Goal: Task Accomplishment & Management: Use online tool/utility

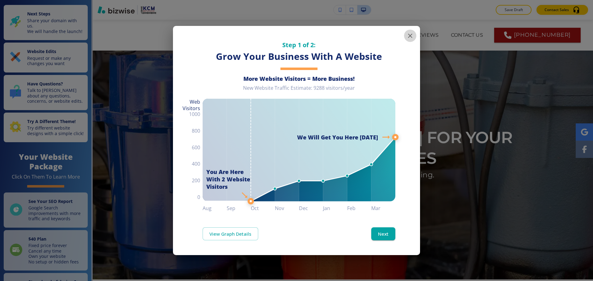
click at [412, 36] on icon "button" at bounding box center [409, 35] width 7 height 7
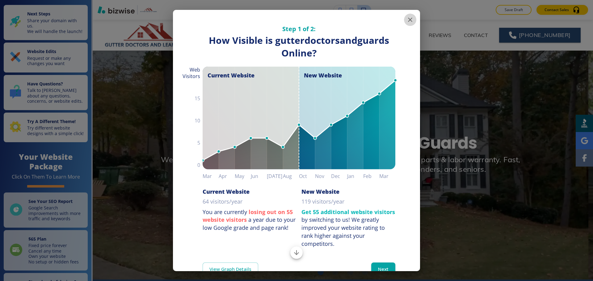
click at [406, 22] on icon "button" at bounding box center [409, 19] width 7 height 7
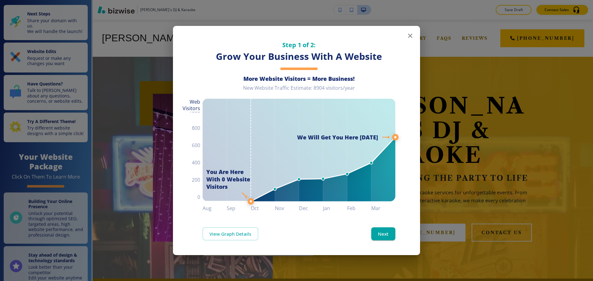
click at [406, 38] on icon "button" at bounding box center [409, 35] width 7 height 7
click at [412, 40] on button "button" at bounding box center [410, 36] width 12 height 12
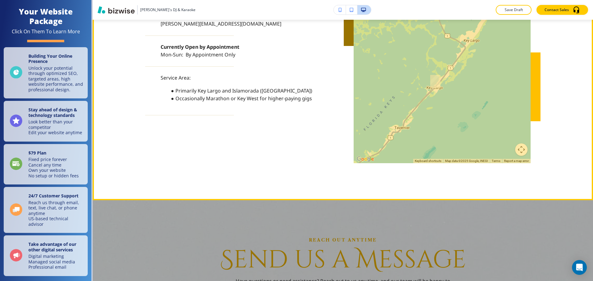
scroll to position [1882, 0]
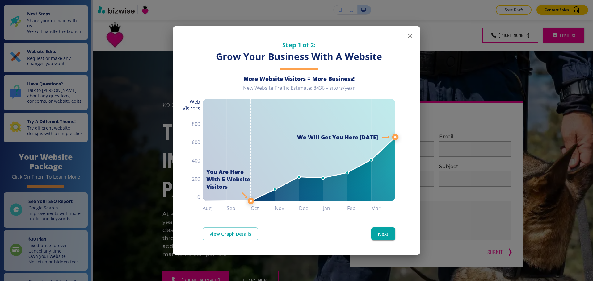
click at [414, 35] on button "button" at bounding box center [410, 36] width 12 height 12
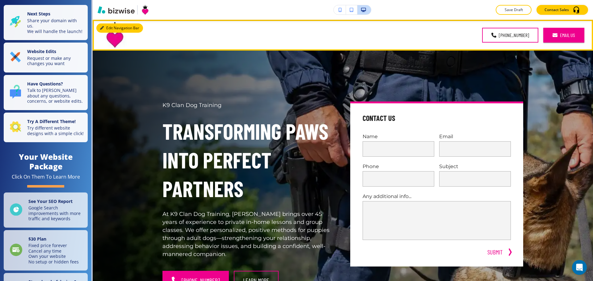
click at [107, 27] on button "Edit Navigation Bar" at bounding box center [119, 27] width 47 height 9
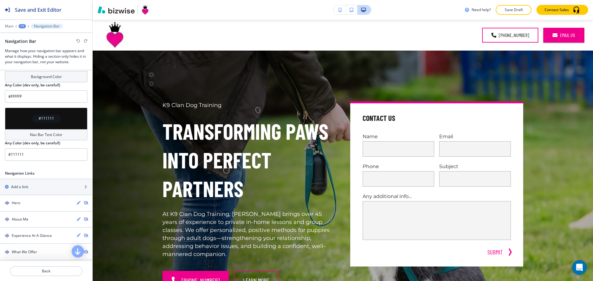
scroll to position [278, 0]
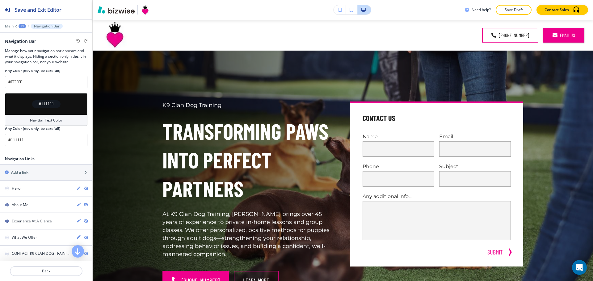
click at [45, 121] on h4 "Nav Bar Text Color" at bounding box center [46, 121] width 32 height 6
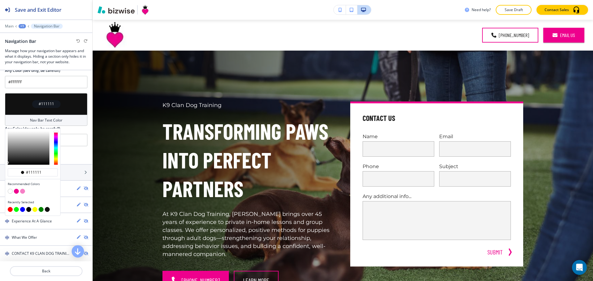
click at [48, 209] on button "button" at bounding box center [47, 209] width 5 height 5
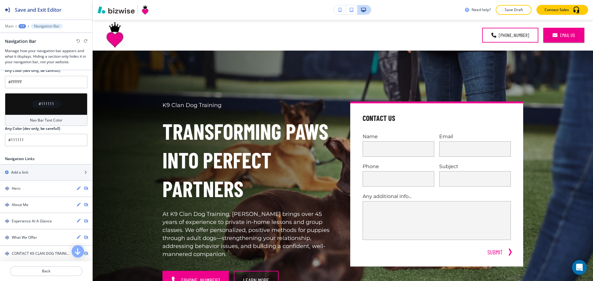
click at [15, 27] on icon at bounding box center [16, 26] width 2 height 2
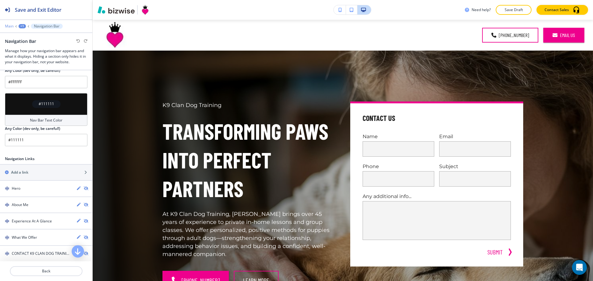
click at [12, 26] on p "Main" at bounding box center [9, 26] width 9 height 4
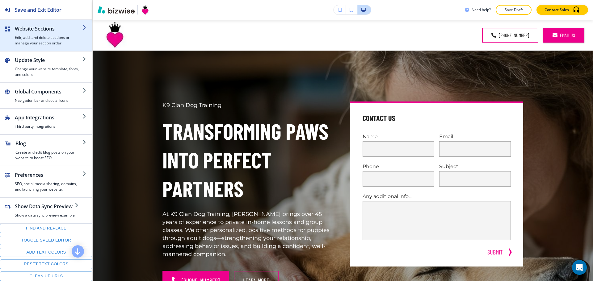
click at [50, 33] on div "button" at bounding box center [49, 33] width 68 height 2
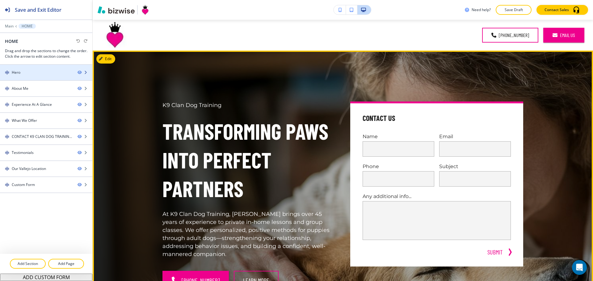
click at [35, 77] on div at bounding box center [46, 77] width 92 height 5
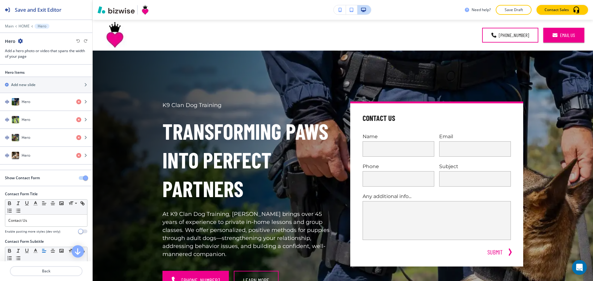
scroll to position [31, 0]
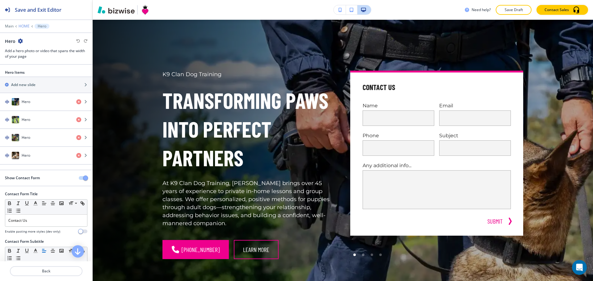
click at [26, 25] on p "HOME" at bounding box center [24, 26] width 11 height 4
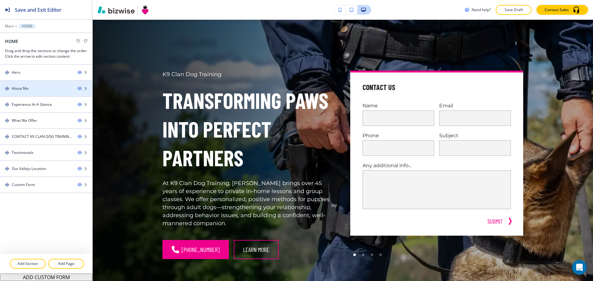
click at [46, 95] on div at bounding box center [46, 93] width 92 height 5
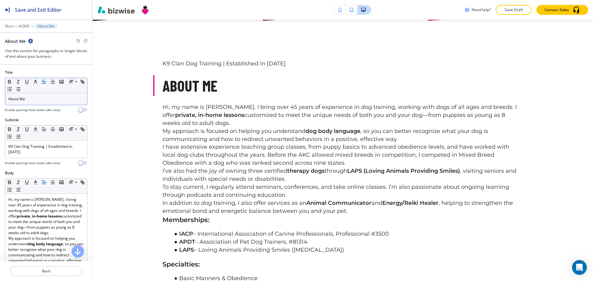
scroll to position [359, 0]
click at [28, 28] on p "HOME" at bounding box center [24, 26] width 11 height 4
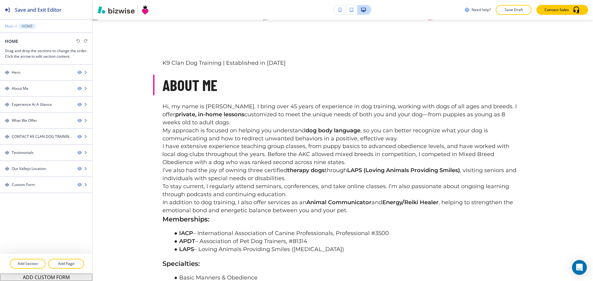
click at [11, 27] on p "Main" at bounding box center [9, 26] width 9 height 4
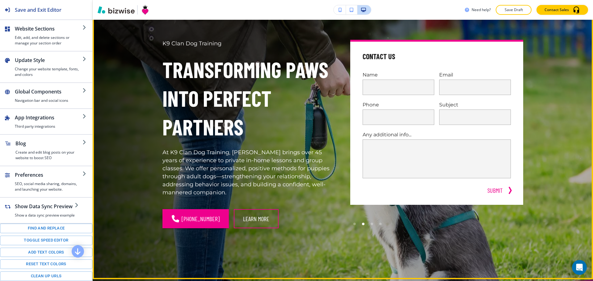
scroll to position [0, 0]
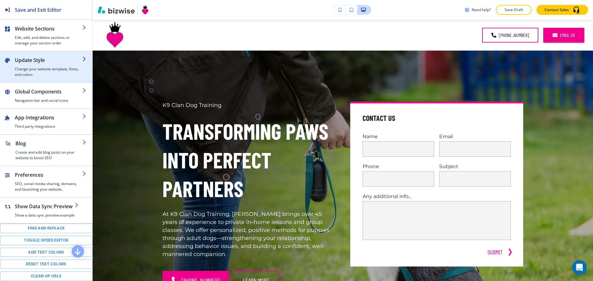
click at [35, 69] on h4 "Change your website template, fonts, and colors" at bounding box center [49, 71] width 68 height 11
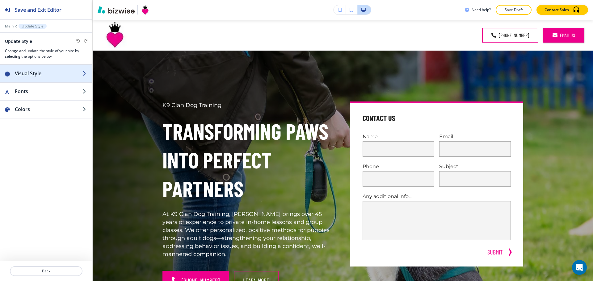
click at [50, 77] on button "Visual Style" at bounding box center [46, 73] width 92 height 17
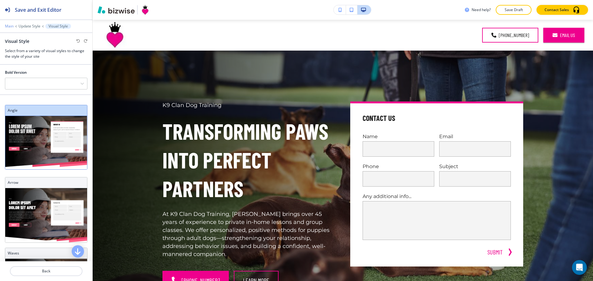
click at [6, 27] on p "Main" at bounding box center [9, 26] width 9 height 4
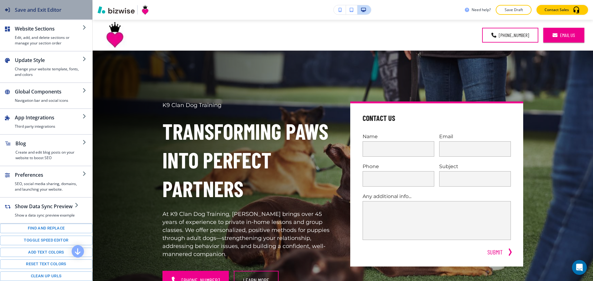
click at [15, 7] on h2 "Save and Exit Editor" at bounding box center [38, 9] width 47 height 7
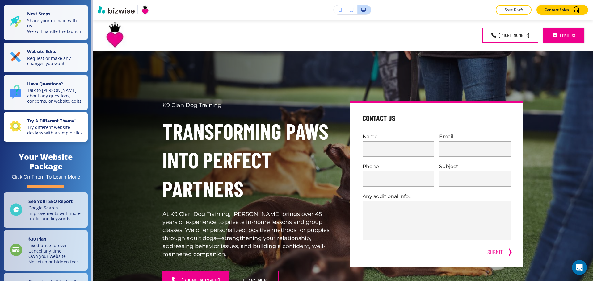
click at [65, 132] on p "Try different website designs with a simple click!" at bounding box center [55, 130] width 57 height 11
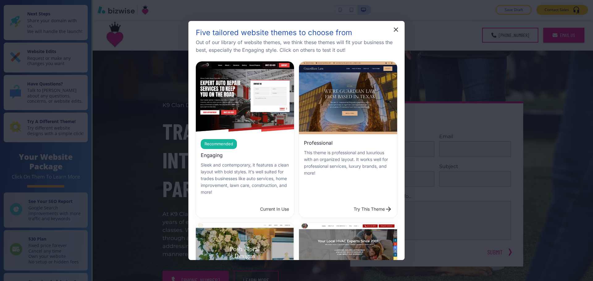
click at [351, 203] on button "Try This Theme" at bounding box center [373, 209] width 44 height 12
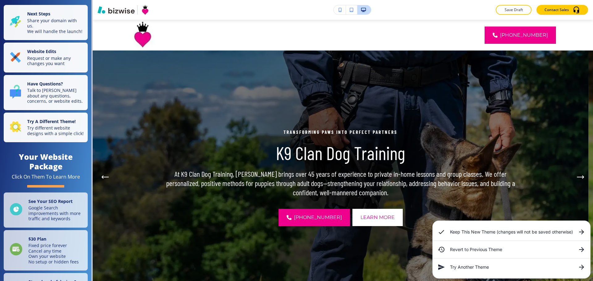
click at [500, 231] on h6 "Keep This New Theme (changes will not be saved otherwise)" at bounding box center [511, 232] width 123 height 7
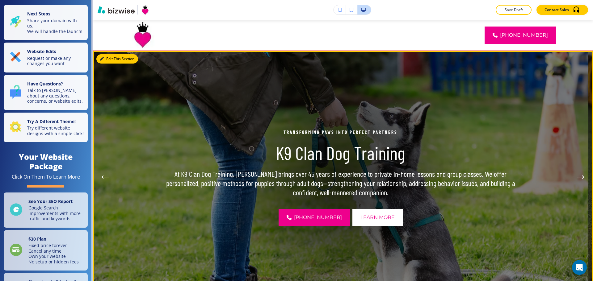
click at [111, 56] on button "Edit This Section" at bounding box center [117, 58] width 42 height 9
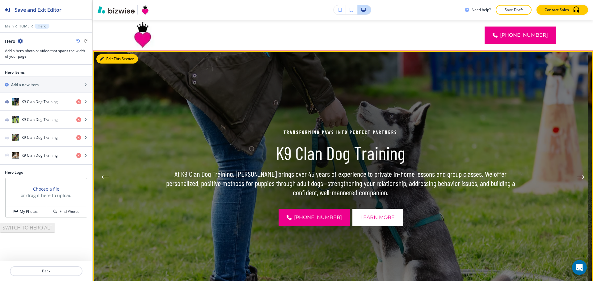
scroll to position [31, 0]
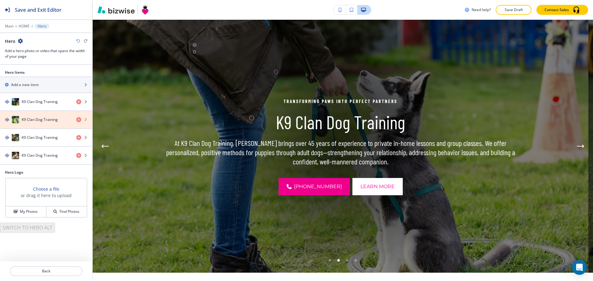
click at [80, 120] on icon "button" at bounding box center [78, 119] width 5 height 5
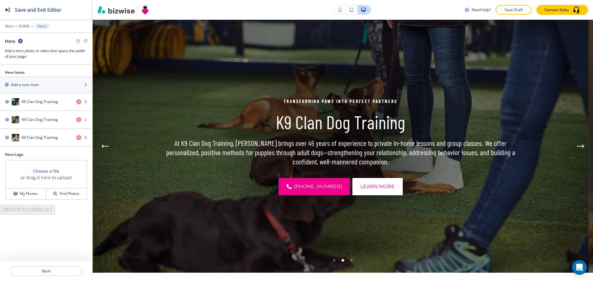
click at [81, 120] on icon "button" at bounding box center [78, 119] width 5 height 5
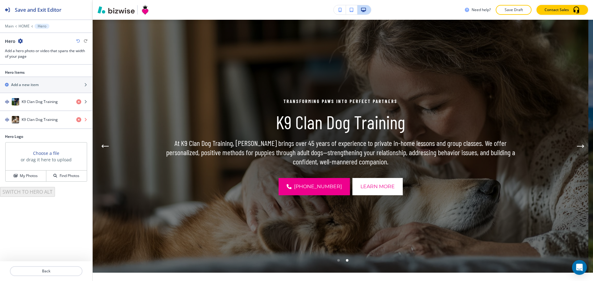
click at [80, 120] on icon "button" at bounding box center [78, 119] width 5 height 5
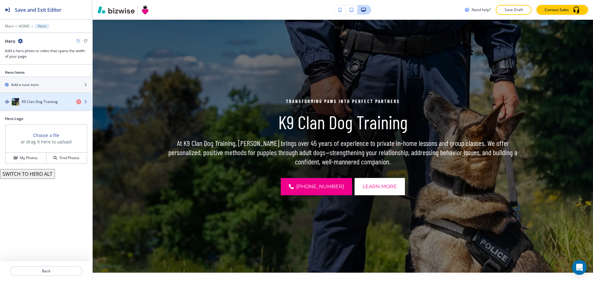
click at [49, 108] on div "button" at bounding box center [46, 108] width 92 height 5
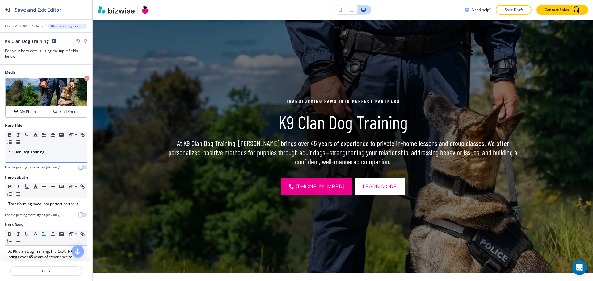
click at [54, 157] on div "K9 Clan Dog Training" at bounding box center [46, 154] width 82 height 16
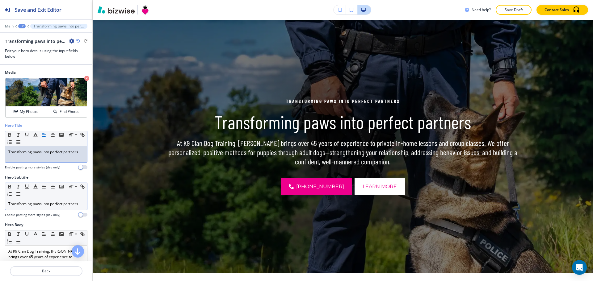
click at [48, 209] on div "Transforming paws into perfect partners" at bounding box center [46, 204] width 82 height 12
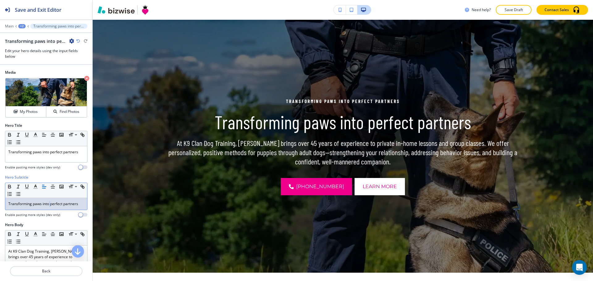
click at [48, 209] on div "Transforming paws into perfect partners" at bounding box center [46, 204] width 82 height 12
click at [11, 27] on p "Main" at bounding box center [9, 26] width 9 height 4
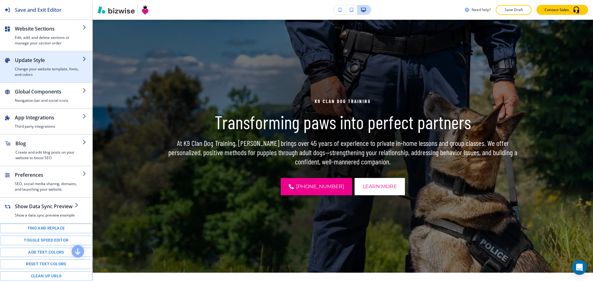
click at [42, 56] on div "button" at bounding box center [46, 54] width 92 height 5
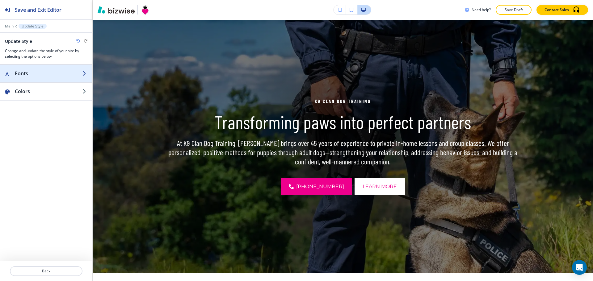
click at [56, 74] on h2 "Fonts" at bounding box center [49, 73] width 68 height 7
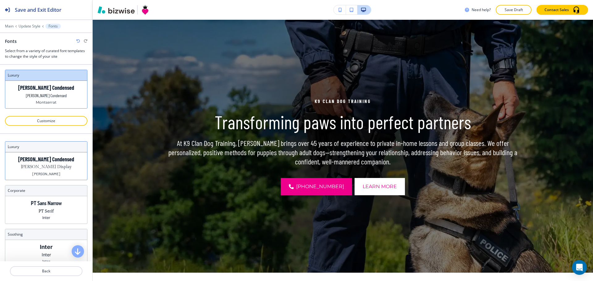
click at [63, 170] on div "[PERSON_NAME] Condensed [PERSON_NAME] Display [PERSON_NAME]" at bounding box center [46, 165] width 82 height 27
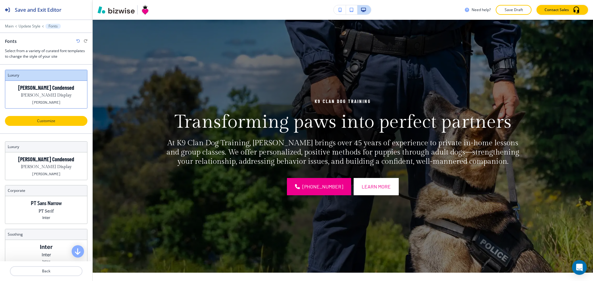
click at [54, 121] on p "Customize" at bounding box center [46, 121] width 66 height 6
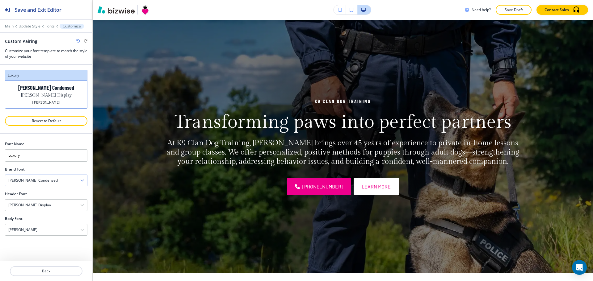
click at [51, 176] on div "[PERSON_NAME] Condensed" at bounding box center [46, 180] width 82 height 11
click at [49, 209] on h4 "Montserrat" at bounding box center [46, 211] width 76 height 6
click at [51, 204] on div "[PERSON_NAME] Display" at bounding box center [46, 205] width 82 height 11
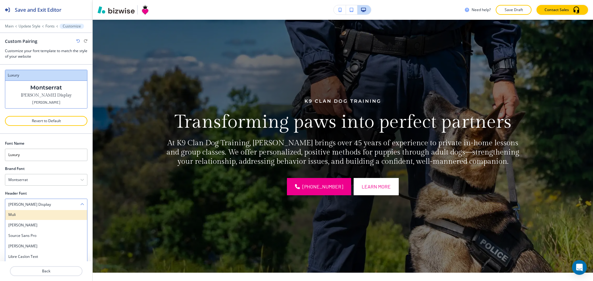
scroll to position [278, 0]
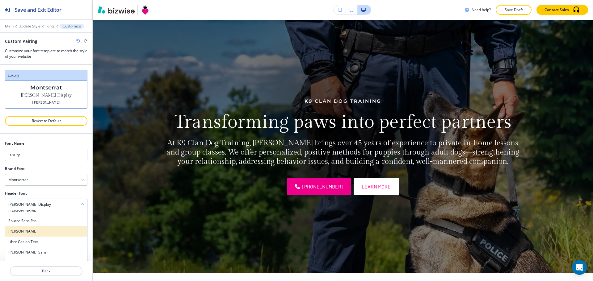
click at [47, 230] on h4 "[PERSON_NAME]" at bounding box center [46, 232] width 76 height 6
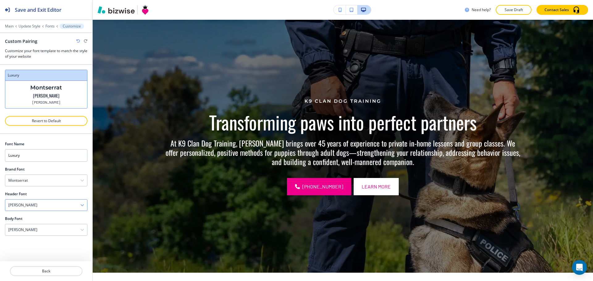
scroll to position [0, 0]
click at [47, 230] on div "[PERSON_NAME]" at bounding box center [46, 229] width 82 height 11
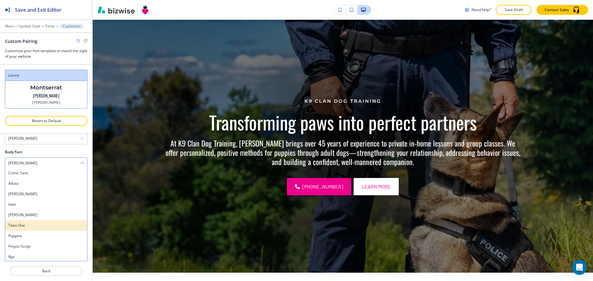
scroll to position [473, 0]
click at [39, 231] on div "Poppins" at bounding box center [46, 236] width 82 height 10
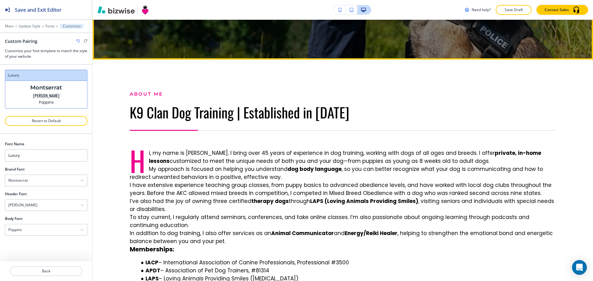
scroll to position [247, 0]
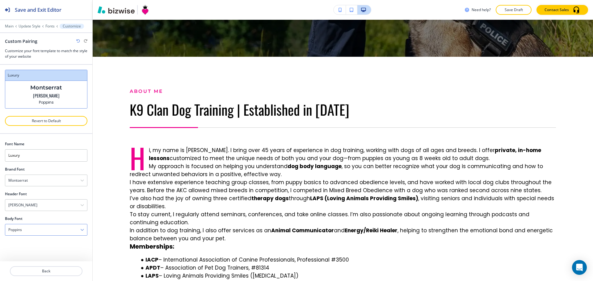
click at [52, 228] on div "Poppins" at bounding box center [46, 229] width 82 height 11
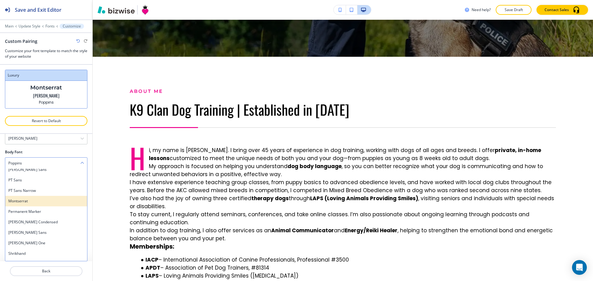
click at [48, 201] on h4 "Montserrat" at bounding box center [46, 201] width 76 height 6
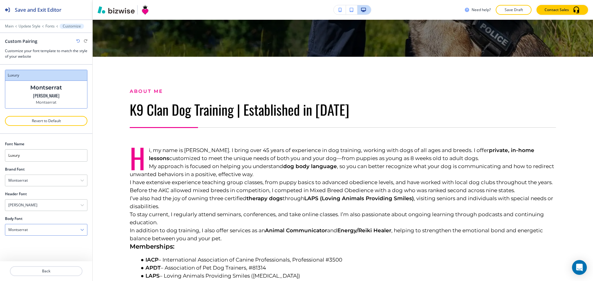
scroll to position [0, 0]
click at [31, 204] on div "[PERSON_NAME]" at bounding box center [46, 205] width 82 height 11
click at [42, 243] on h4 "[PERSON_NAME] Condensed" at bounding box center [46, 244] width 76 height 6
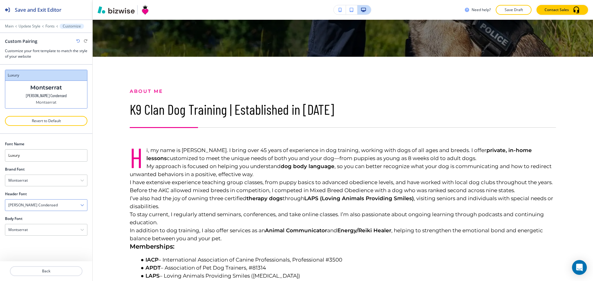
click at [57, 208] on div "[PERSON_NAME] Condensed" at bounding box center [46, 205] width 82 height 11
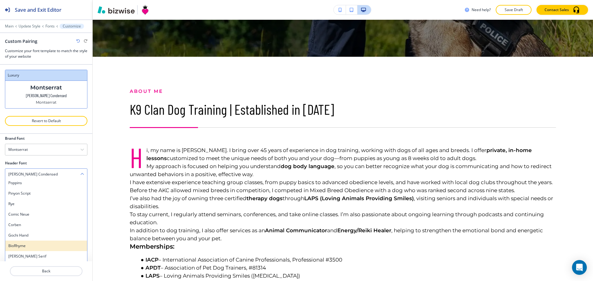
scroll to position [42, 0]
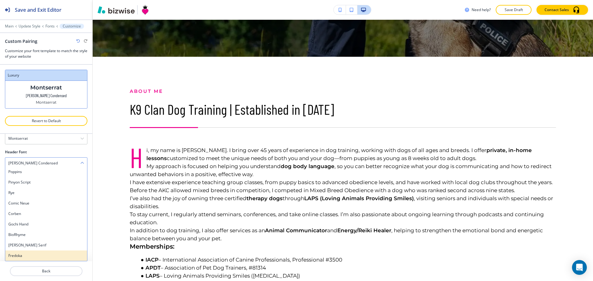
click at [45, 255] on h4 "Fredoka" at bounding box center [46, 256] width 76 height 6
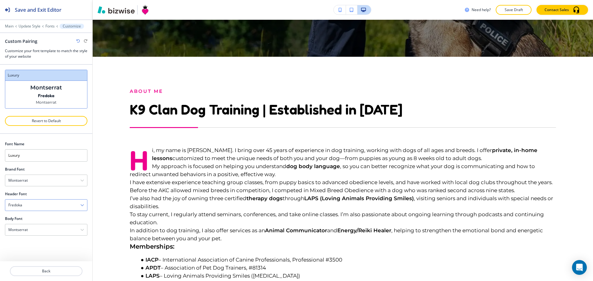
click at [54, 205] on div "Fredoka" at bounding box center [46, 205] width 82 height 11
click at [54, 244] on h4 "[PERSON_NAME] Serif" at bounding box center [46, 246] width 76 height 6
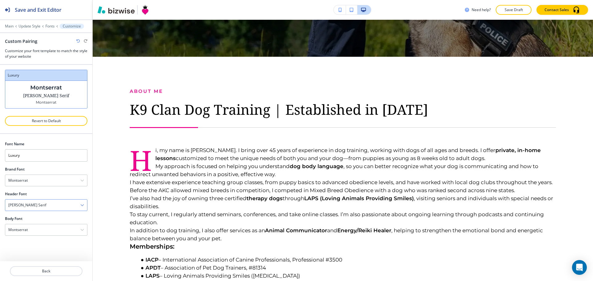
click at [65, 204] on div "[PERSON_NAME] Serif" at bounding box center [46, 205] width 82 height 11
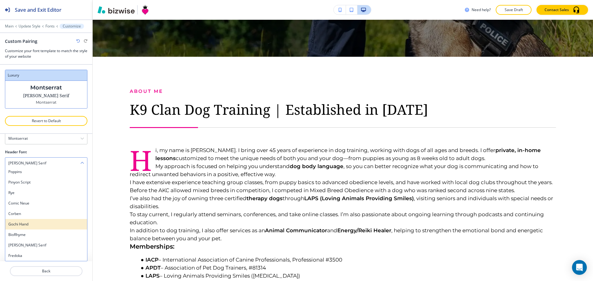
click at [46, 228] on div "Gochi Hand" at bounding box center [46, 224] width 82 height 10
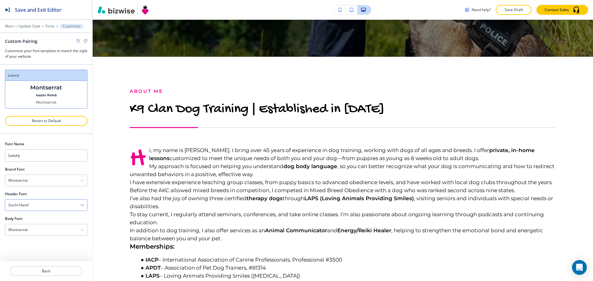
scroll to position [0, 0]
click at [58, 201] on div "Gochi Hand" at bounding box center [46, 205] width 82 height 11
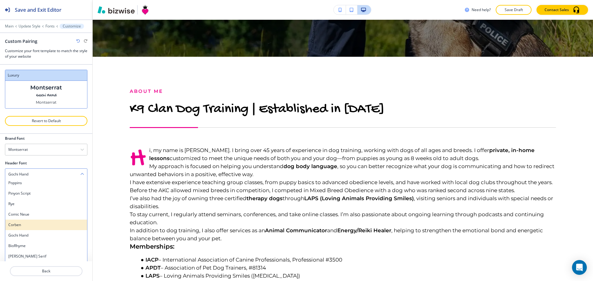
scroll to position [42, 0]
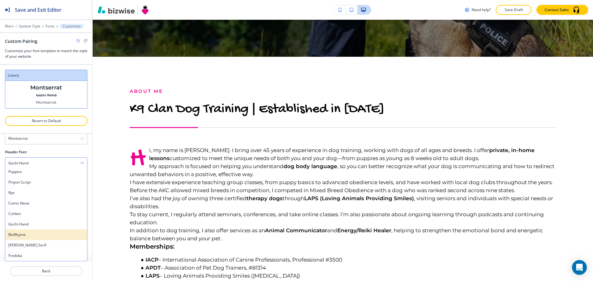
click at [46, 236] on h4 "BioRhyme" at bounding box center [46, 235] width 76 height 6
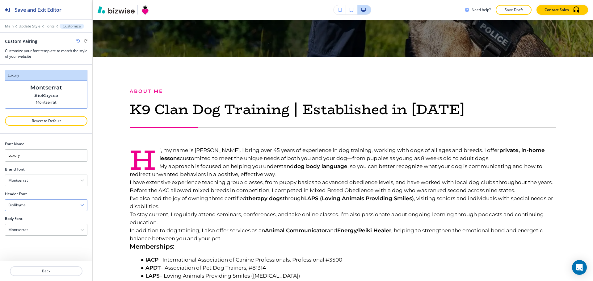
scroll to position [0, 0]
click at [63, 209] on div "BioRhyme" at bounding box center [46, 205] width 82 height 11
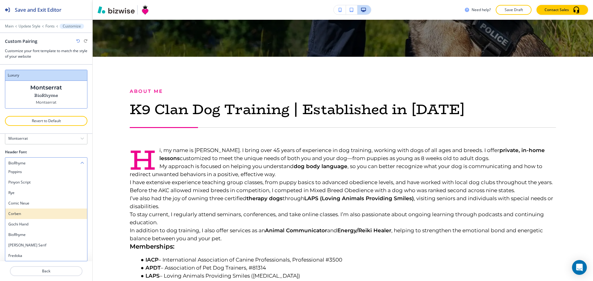
click at [53, 214] on h4 "Corben" at bounding box center [46, 214] width 76 height 6
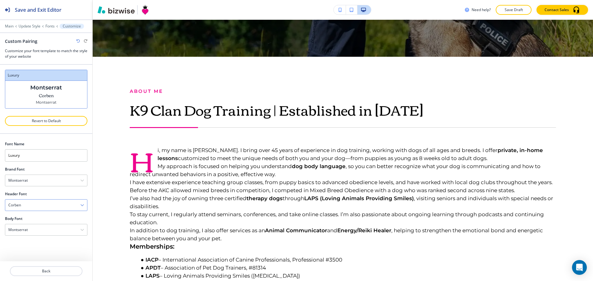
scroll to position [0, 0]
click at [56, 210] on div "Corben" at bounding box center [46, 205] width 82 height 11
click at [44, 245] on h4 "Comic Neue" at bounding box center [46, 246] width 76 height 6
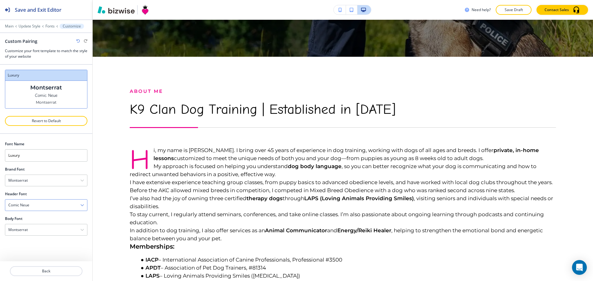
click at [60, 206] on div "Comic Neue" at bounding box center [46, 205] width 82 height 11
click at [46, 235] on h4 "Rye" at bounding box center [46, 235] width 76 height 6
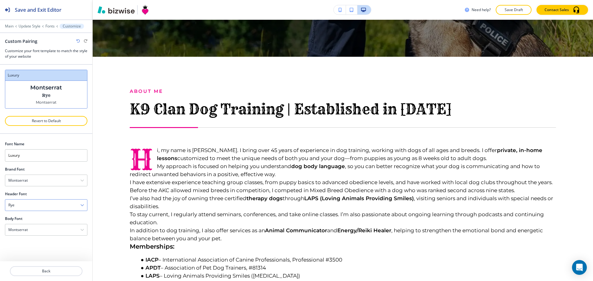
click at [50, 207] on div "Rye" at bounding box center [46, 205] width 82 height 11
click at [40, 226] on h4 "Pinyon Script" at bounding box center [46, 225] width 76 height 6
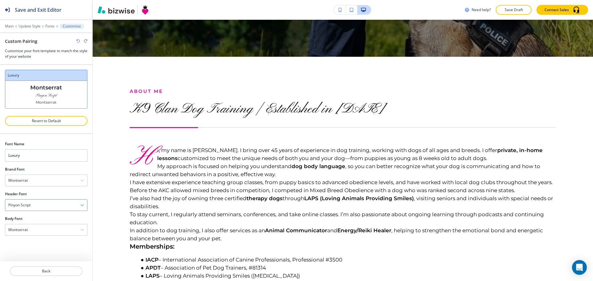
click at [48, 207] on div "Pinyon Script" at bounding box center [46, 205] width 82 height 11
click at [43, 215] on h4 "Poppins" at bounding box center [46, 214] width 76 height 6
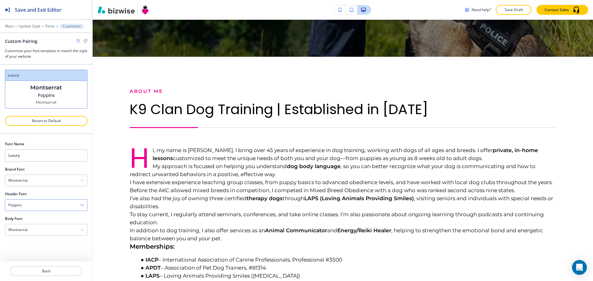
click at [51, 202] on div "Poppins" at bounding box center [46, 205] width 82 height 11
click at [47, 236] on h4 "Titan One" at bounding box center [46, 237] width 76 height 6
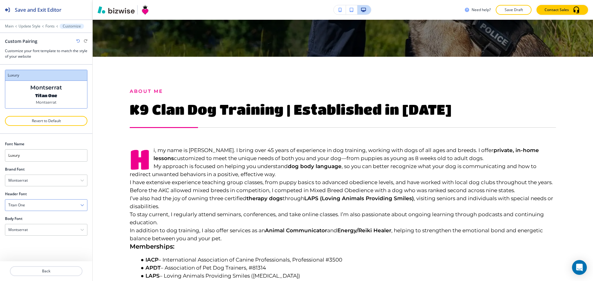
click at [51, 207] on div "Titan One" at bounding box center [46, 205] width 82 height 11
click at [46, 226] on h4 "[PERSON_NAME]" at bounding box center [46, 226] width 76 height 6
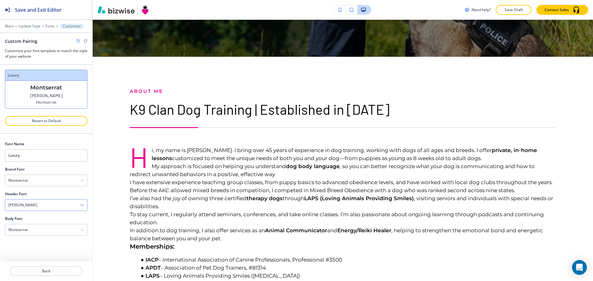
click at [53, 208] on div "[PERSON_NAME]" at bounding box center [46, 205] width 82 height 11
click at [51, 219] on div "Inter" at bounding box center [46, 215] width 82 height 10
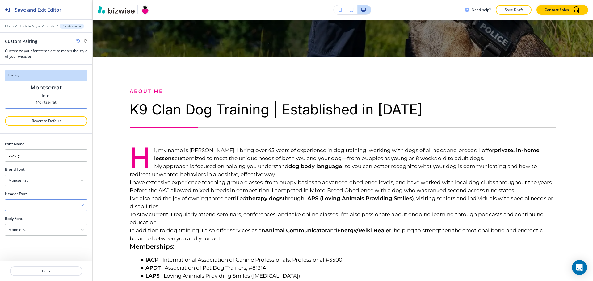
click at [58, 204] on div "Inter" at bounding box center [46, 205] width 82 height 11
click at [54, 236] on h4 "[PERSON_NAME]" at bounding box center [46, 237] width 76 height 6
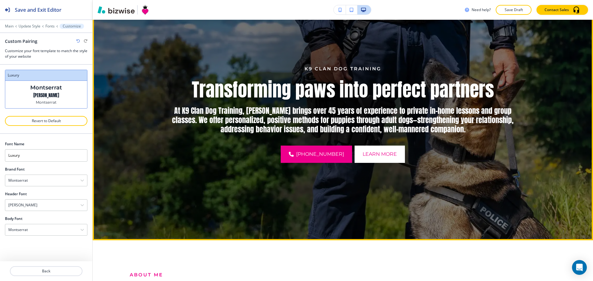
scroll to position [62, 0]
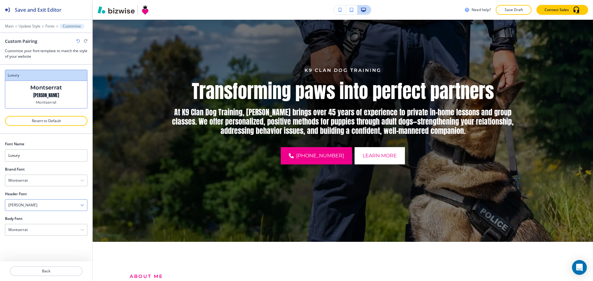
click at [63, 209] on div "[PERSON_NAME]" at bounding box center [46, 205] width 82 height 11
click at [56, 228] on h4 "Allura" at bounding box center [46, 226] width 76 height 6
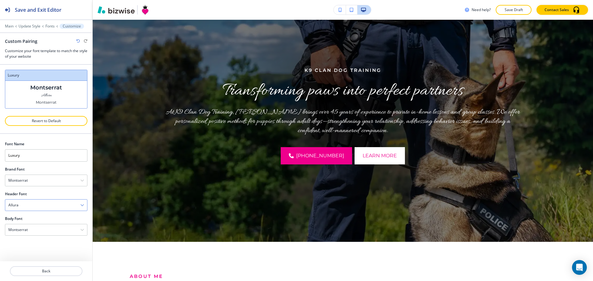
click at [54, 201] on div "Allura" at bounding box center [46, 205] width 82 height 11
click at [45, 215] on h4 "Comic Sans" at bounding box center [46, 216] width 76 height 6
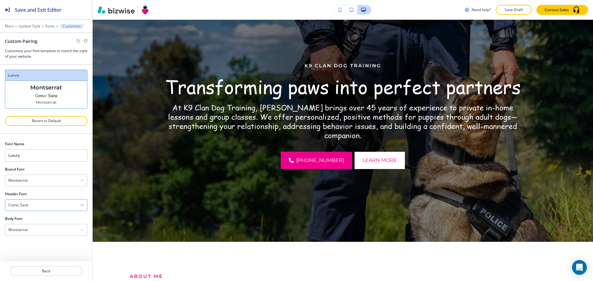
click at [53, 204] on div "Comic Sans" at bounding box center [46, 205] width 82 height 11
click at [44, 238] on h4 "Gecko Lunch" at bounding box center [46, 237] width 76 height 6
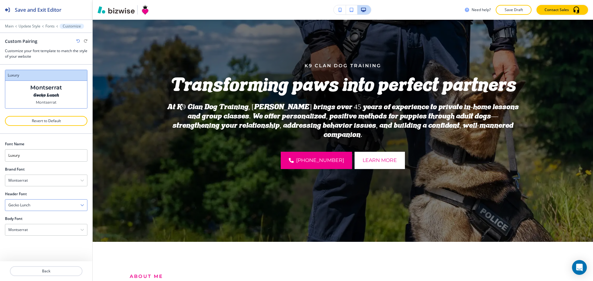
click at [51, 201] on div "Gecko Lunch" at bounding box center [46, 205] width 82 height 11
click at [40, 236] on h4 "[PERSON_NAME]" at bounding box center [46, 237] width 76 height 6
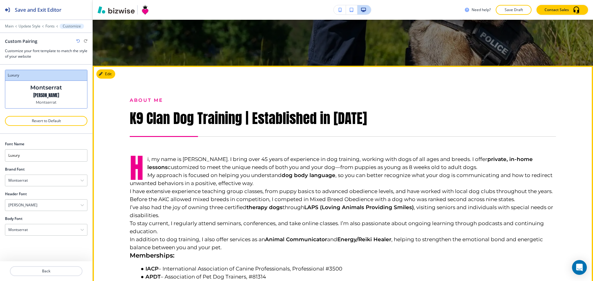
scroll to position [247, 0]
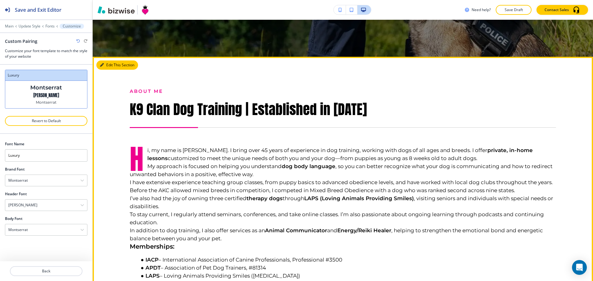
click at [109, 67] on button "Edit This Section" at bounding box center [117, 64] width 42 height 9
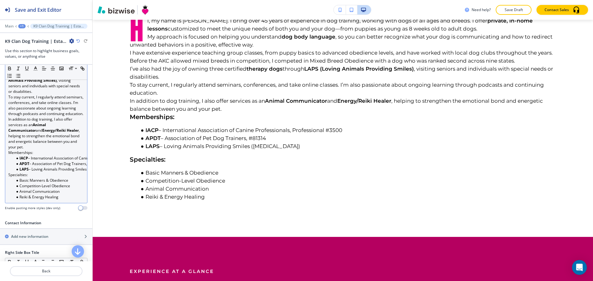
scroll to position [339, 0]
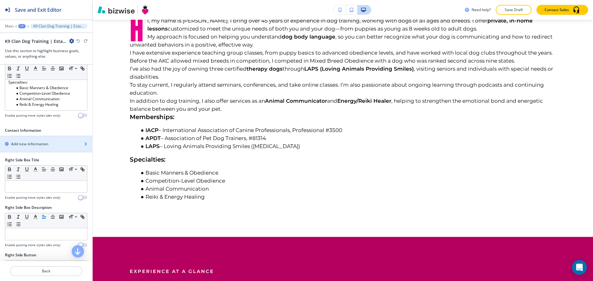
click at [41, 147] on h2 "Add new information" at bounding box center [29, 144] width 37 height 6
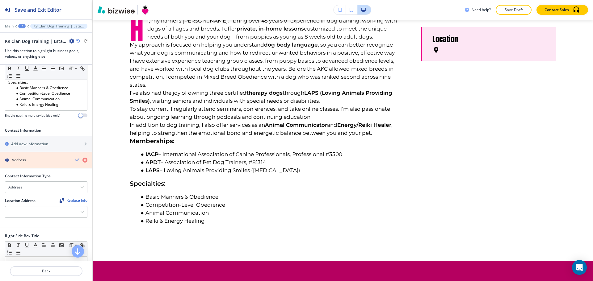
click at [82, 163] on icon "button" at bounding box center [84, 160] width 5 height 5
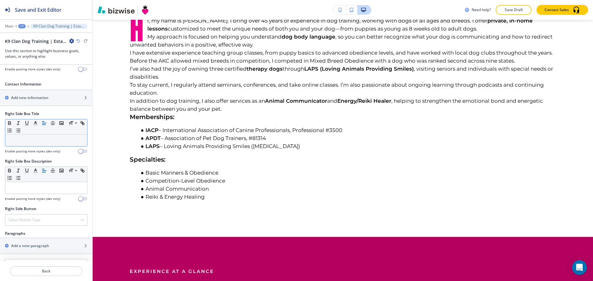
scroll to position [491, 0]
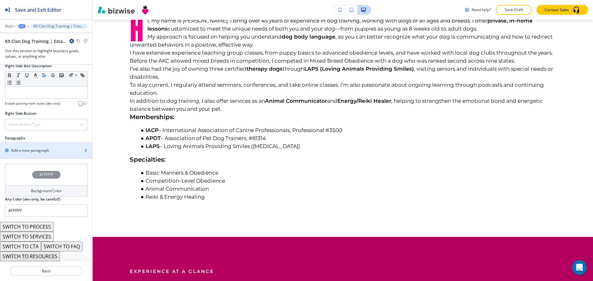
click at [51, 146] on div "button" at bounding box center [46, 145] width 92 height 5
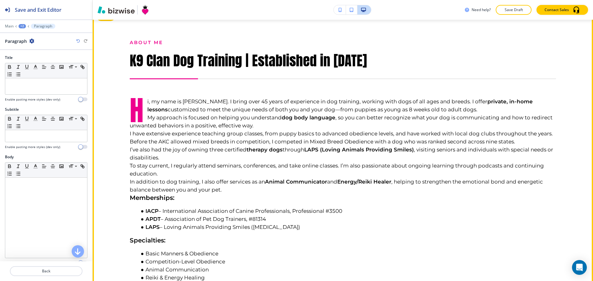
scroll to position [222, 0]
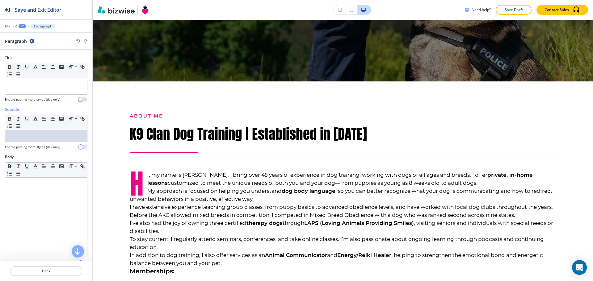
click at [45, 142] on div at bounding box center [46, 136] width 82 height 12
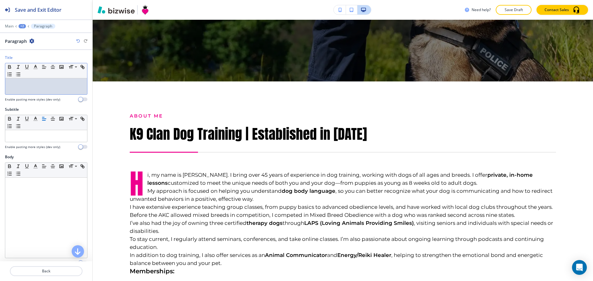
click at [45, 92] on div at bounding box center [46, 86] width 82 height 16
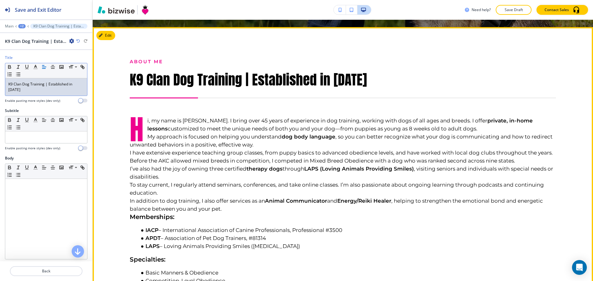
scroll to position [438, 0]
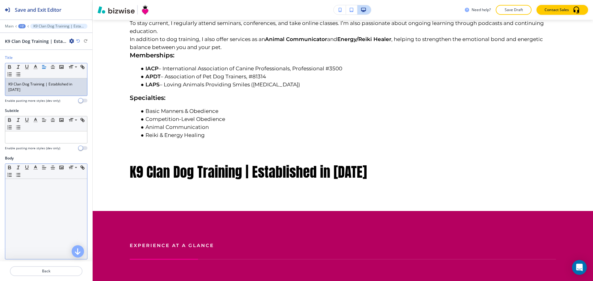
click at [34, 188] on div at bounding box center [46, 219] width 82 height 80
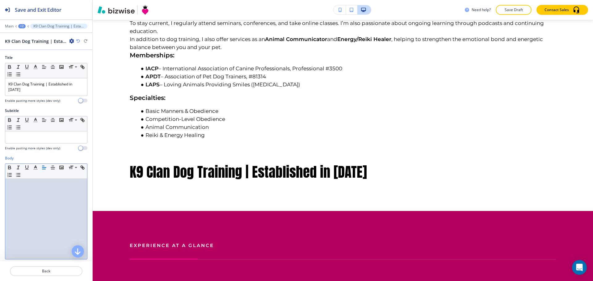
scroll to position [0, 0]
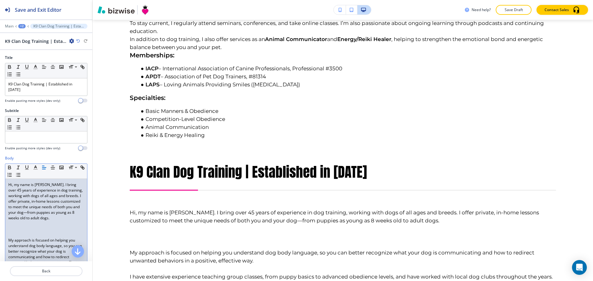
click at [34, 229] on p at bounding box center [46, 230] width 76 height 6
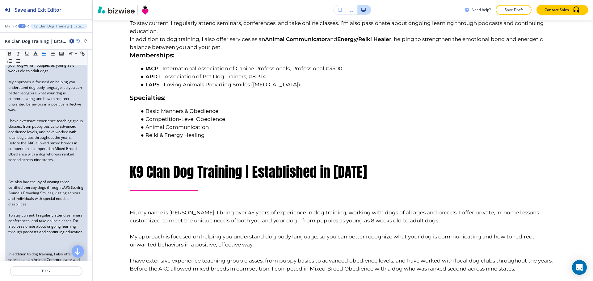
scroll to position [169, 0]
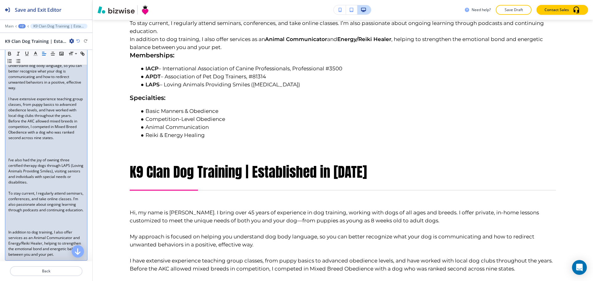
click at [21, 156] on p at bounding box center [46, 155] width 76 height 6
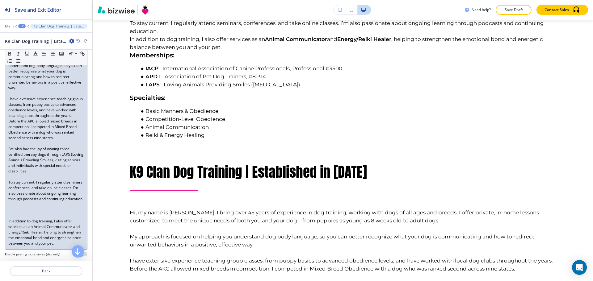
click at [20, 177] on p at bounding box center [46, 177] width 76 height 6
click at [18, 218] on p at bounding box center [46, 216] width 76 height 6
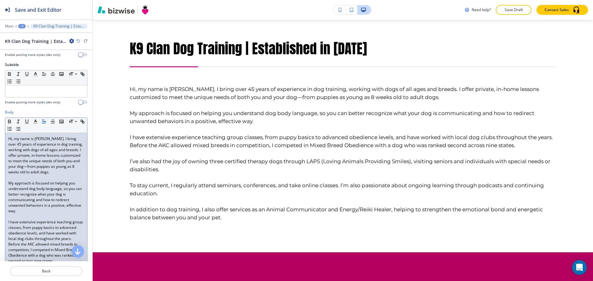
scroll to position [46, 0]
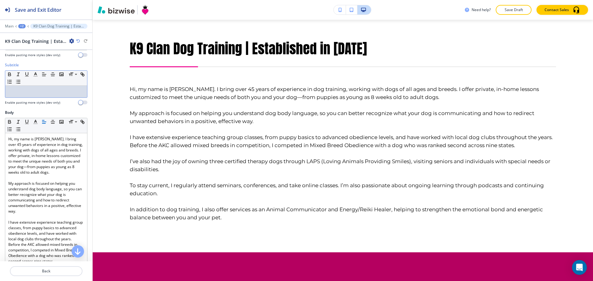
click at [50, 88] on div at bounding box center [46, 92] width 82 height 12
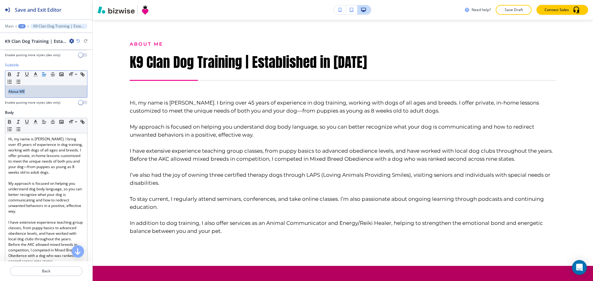
drag, startPoint x: 40, startPoint y: 95, endPoint x: -11, endPoint y: 95, distance: 50.9
click at [0, 0] on html "Save and Exit Editor Main +2 K9 Clan Dog Training | Established in [DATE] K9 Cl…" at bounding box center [296, 0] width 593 height 0
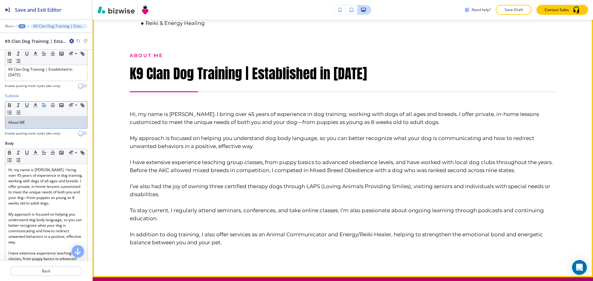
scroll to position [562, 0]
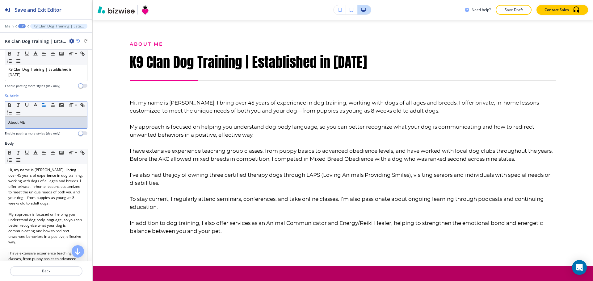
click at [23, 25] on div "+2" at bounding box center [21, 26] width 7 height 4
click at [41, 45] on p "K9 Clan Dog Training | Established in [DATE]" at bounding box center [37, 47] width 31 height 6
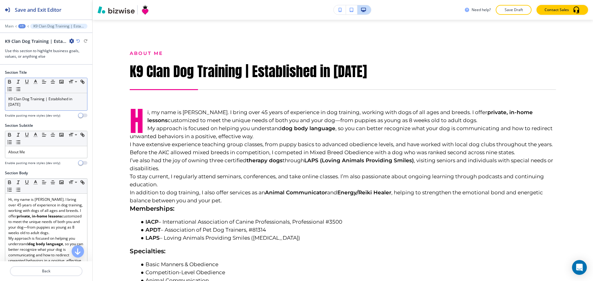
scroll to position [284, 0]
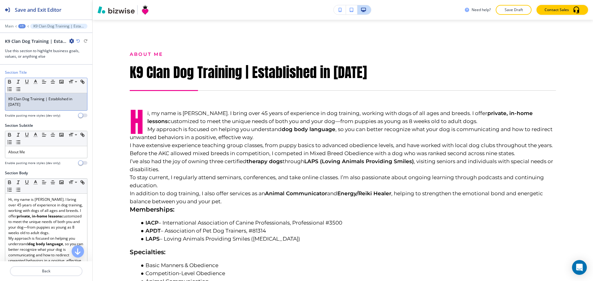
click at [64, 98] on p "K9 Clan Dog Training | Established in [DATE]" at bounding box center [46, 101] width 76 height 11
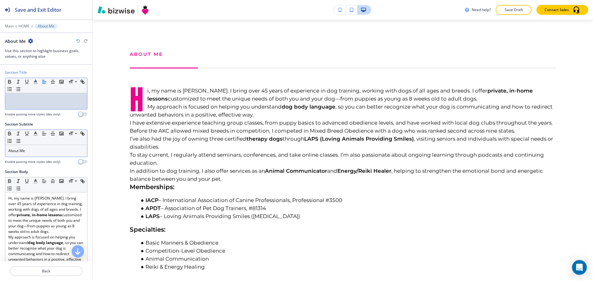
click at [42, 154] on div "About Me" at bounding box center [46, 151] width 82 height 12
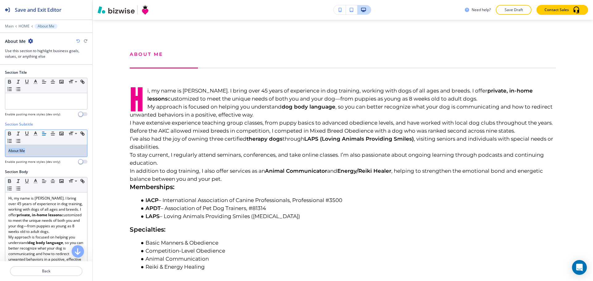
click at [42, 154] on div "About Me" at bounding box center [46, 151] width 82 height 12
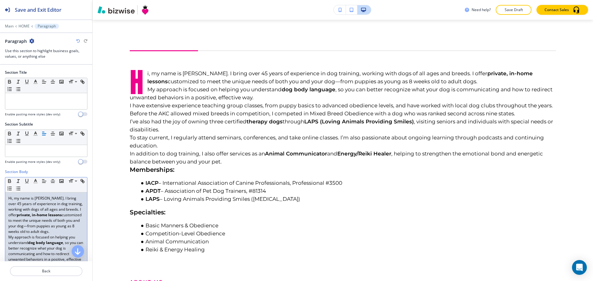
click at [42, 220] on p "Hi, my name is [PERSON_NAME]. I bring over 45 years of experience in dog traini…" at bounding box center [46, 215] width 76 height 39
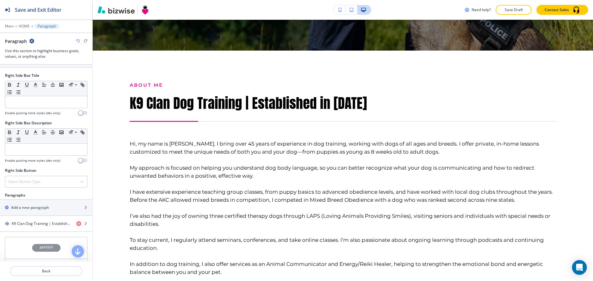
scroll to position [309, 0]
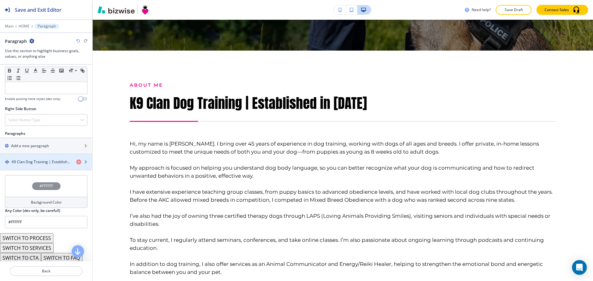
click at [48, 166] on div "button" at bounding box center [46, 167] width 92 height 5
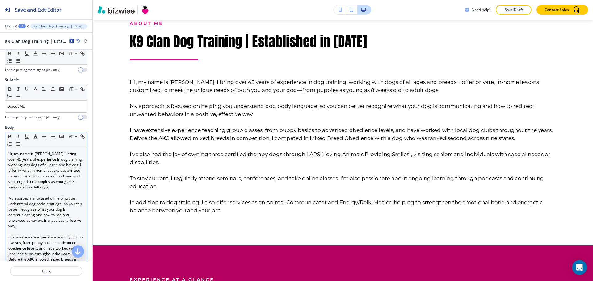
scroll to position [0, 0]
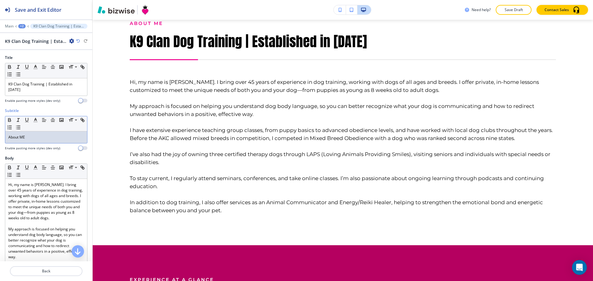
click at [30, 138] on p "About ME" at bounding box center [46, 138] width 76 height 6
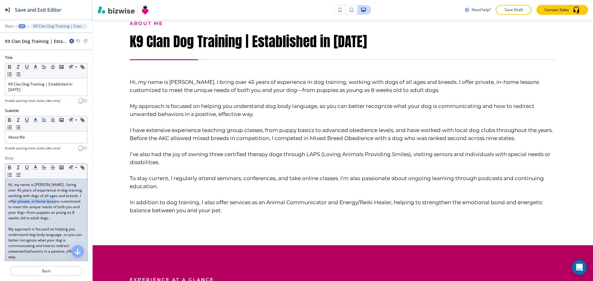
drag, startPoint x: 79, startPoint y: 202, endPoint x: 34, endPoint y: 201, distance: 44.8
click at [34, 201] on p "Hi, my name is [PERSON_NAME]. I bring over 45 years of experience in dog traini…" at bounding box center [46, 201] width 76 height 39
click at [8, 167] on icon "button" at bounding box center [9, 167] width 2 height 2
drag, startPoint x: 61, startPoint y: 235, endPoint x: 29, endPoint y: 235, distance: 32.1
click at [29, 235] on p "My approach is focused on helping you understand dog body language, so you can …" at bounding box center [46, 243] width 76 height 33
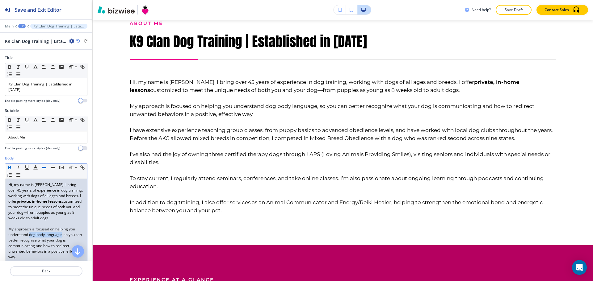
click at [11, 167] on icon "button" at bounding box center [10, 168] width 6 height 6
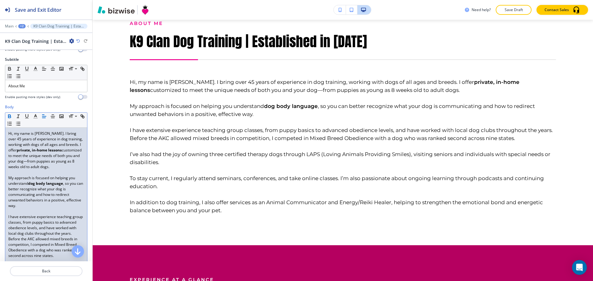
scroll to position [62, 0]
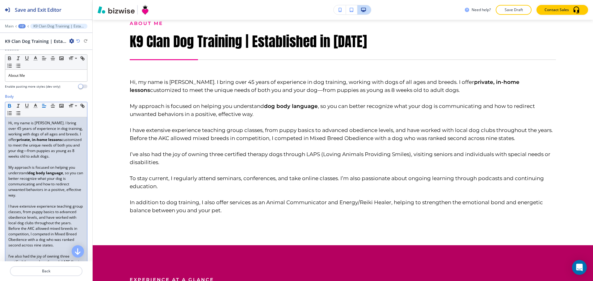
click at [21, 202] on p at bounding box center [46, 201] width 76 height 6
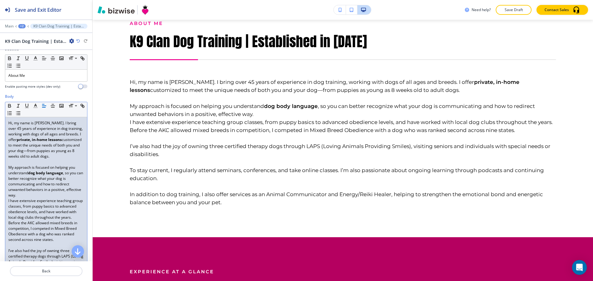
click at [7, 202] on div "Hi, my name is [PERSON_NAME]. I bring over 45 years of experience in dog traini…" at bounding box center [46, 228] width 82 height 223
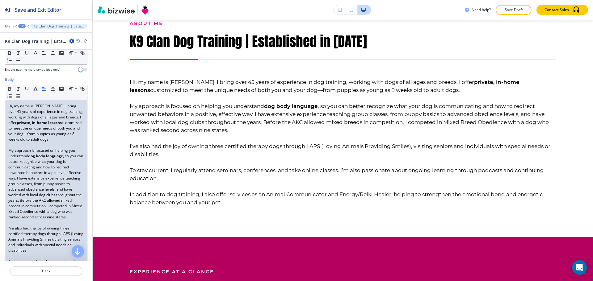
scroll to position [123, 0]
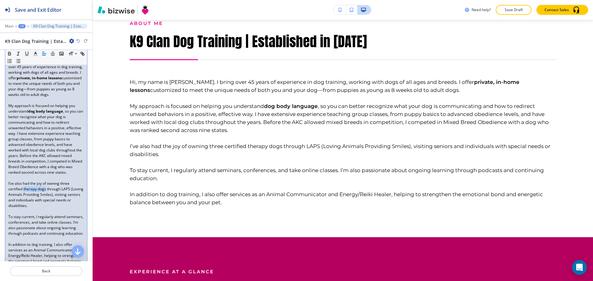
drag, startPoint x: 45, startPoint y: 195, endPoint x: 27, endPoint y: 194, distance: 17.9
click at [23, 195] on p "I’ve also had the joy of owning three certified therapy dogs through LAPS (Lovi…" at bounding box center [46, 195] width 76 height 28
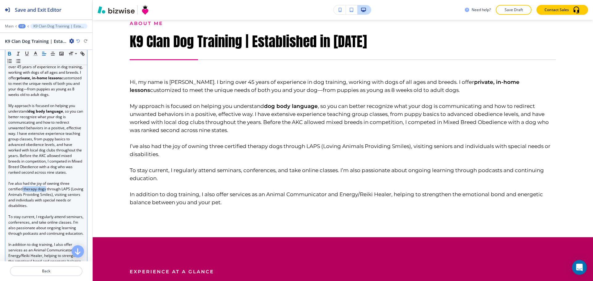
click at [10, 54] on icon "button" at bounding box center [9, 55] width 2 height 2
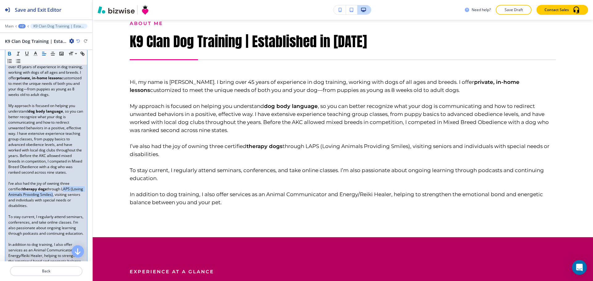
drag, startPoint x: 64, startPoint y: 194, endPoint x: 64, endPoint y: 201, distance: 7.5
click at [64, 201] on p "I’ve also had the joy of owning three certified therapy dogs through LAPS (Lovi…" at bounding box center [46, 195] width 76 height 28
click at [66, 199] on p "I’ve also had the joy of owning three certified therapy dogs through LAPS (Lovi…" at bounding box center [46, 195] width 76 height 28
drag, startPoint x: 65, startPoint y: 200, endPoint x: 63, endPoint y: 195, distance: 5.4
click at [63, 195] on p "I’ve also had the joy of owning three certified therapy dogs through LAPS (Lovi…" at bounding box center [46, 195] width 76 height 28
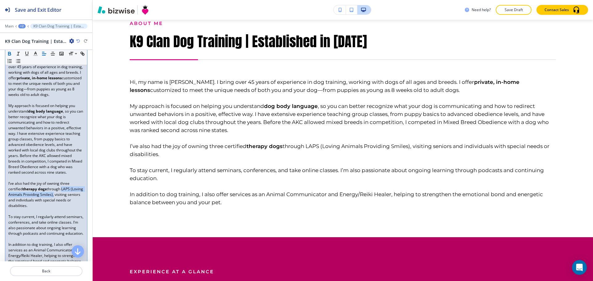
click at [9, 53] on icon "button" at bounding box center [10, 54] width 6 height 6
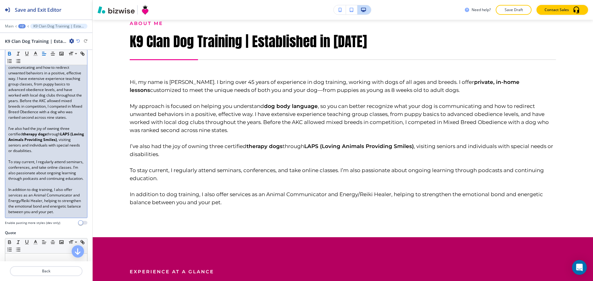
scroll to position [185, 0]
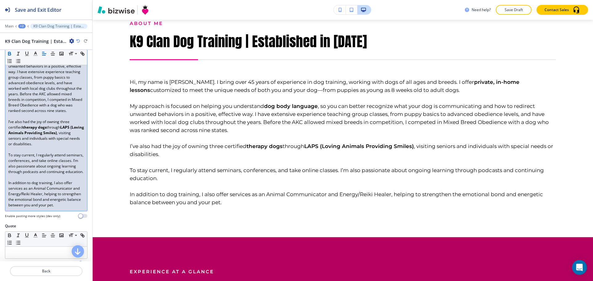
click at [14, 152] on p at bounding box center [46, 150] width 76 height 6
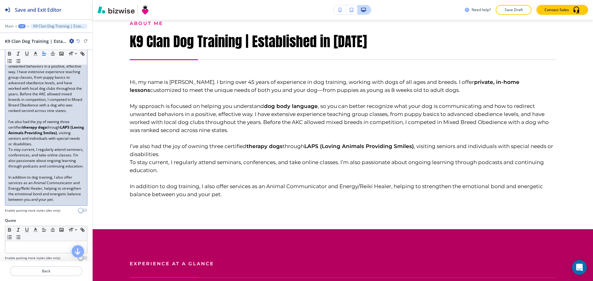
click at [9, 155] on p "To stay current, I regularly attend seminars, conferences, and take online clas…" at bounding box center [46, 158] width 76 height 22
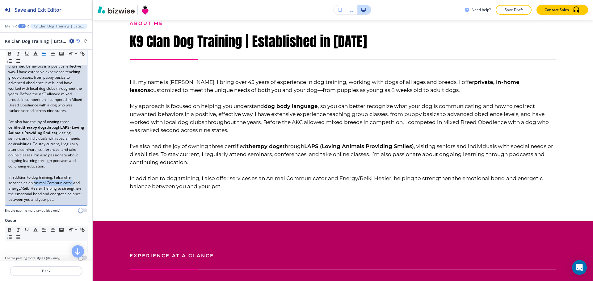
drag, startPoint x: 33, startPoint y: 194, endPoint x: 73, endPoint y: 193, distance: 39.5
click at [73, 193] on p "In addition to dog training, I also offer services as an Animal Communicator an…" at bounding box center [46, 189] width 76 height 28
click at [12, 54] on button "button" at bounding box center [9, 53] width 9 height 7
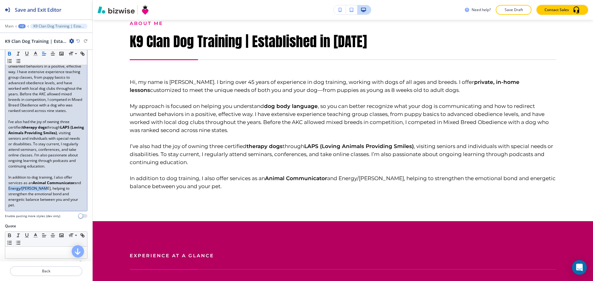
drag, startPoint x: 15, startPoint y: 199, endPoint x: 49, endPoint y: 199, distance: 33.3
click at [49, 199] on p "In addition to dog training, I also offer services as an Animal Communicator an…" at bounding box center [46, 191] width 76 height 33
drag, startPoint x: 49, startPoint y: 199, endPoint x: 15, endPoint y: 200, distance: 34.3
click at [15, 200] on p "In addition to dog training, I also offer services as an Animal Communicator an…" at bounding box center [46, 191] width 76 height 33
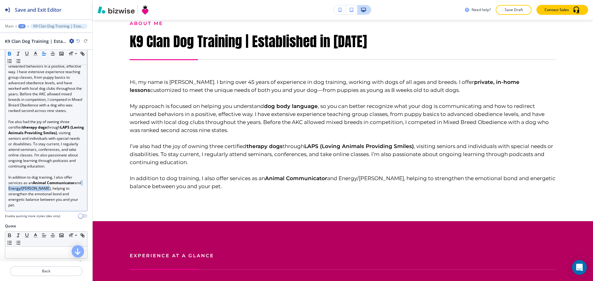
click at [11, 53] on icon "button" at bounding box center [10, 54] width 6 height 6
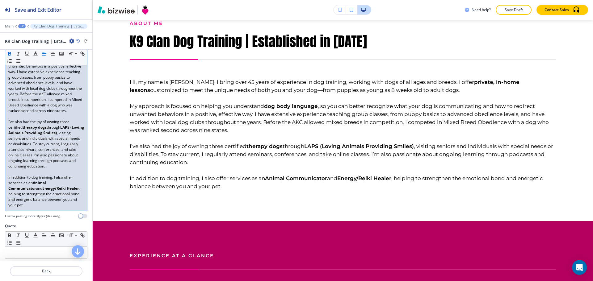
click at [42, 169] on p "I’ve also had the joy of owning three certified therapy dogs through LAPS (Lovi…" at bounding box center [46, 144] width 76 height 50
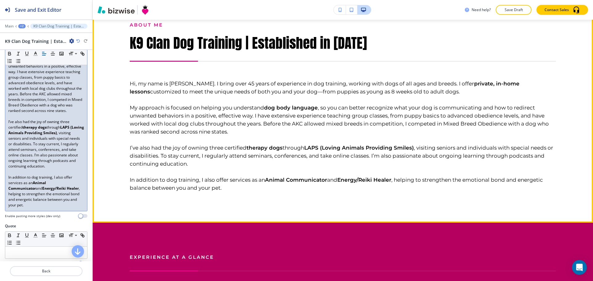
scroll to position [315, 0]
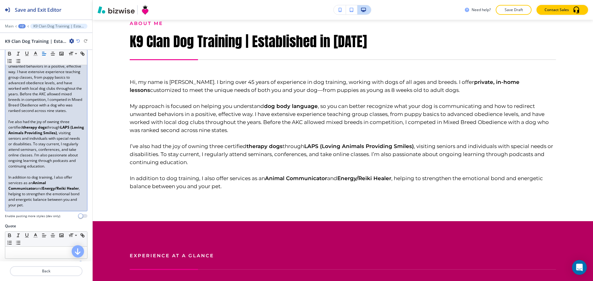
click at [31, 208] on p "In addition to dog training, I also offer services as an Animal Communicator an…" at bounding box center [46, 191] width 76 height 33
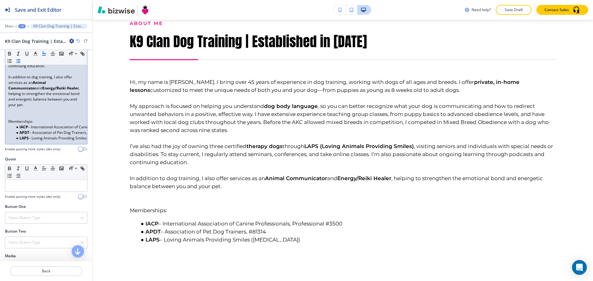
scroll to position [307, 0]
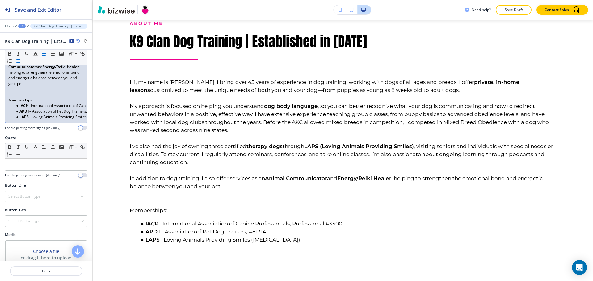
click at [69, 120] on li "LAPS – Loving Animals Providing Smiles ([MEDICAL_DATA])" at bounding box center [49, 117] width 70 height 6
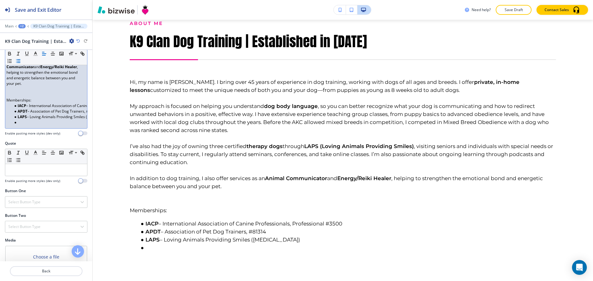
scroll to position [0, 0]
drag, startPoint x: 26, startPoint y: 135, endPoint x: 6, endPoint y: 135, distance: 19.8
click at [6, 128] on div "Hi, my name is [PERSON_NAME]. I bring over 45 years of experience in dog traini…" at bounding box center [46, 0] width 82 height 256
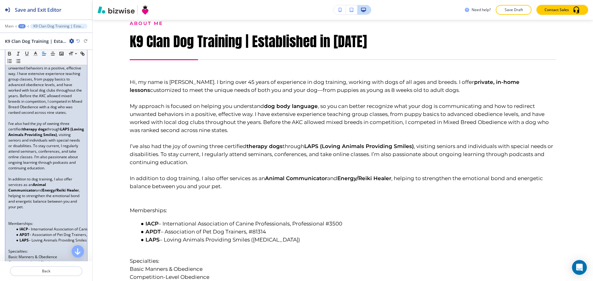
scroll to position [307, 0]
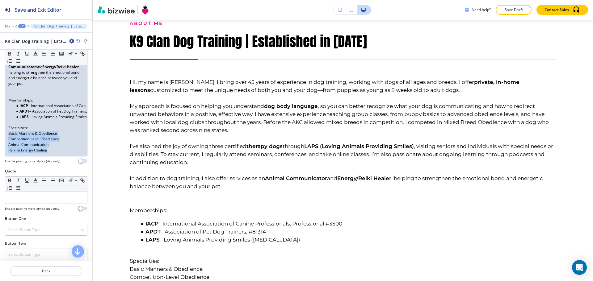
drag, startPoint x: 52, startPoint y: 162, endPoint x: 7, endPoint y: 147, distance: 47.5
click at [7, 147] on div "Hi, my name is [PERSON_NAME]. I bring over 45 years of experience in dog traini…" at bounding box center [46, 14] width 82 height 284
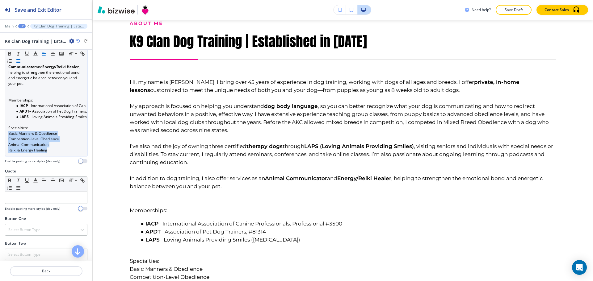
click at [21, 62] on icon "button" at bounding box center [18, 61] width 6 height 6
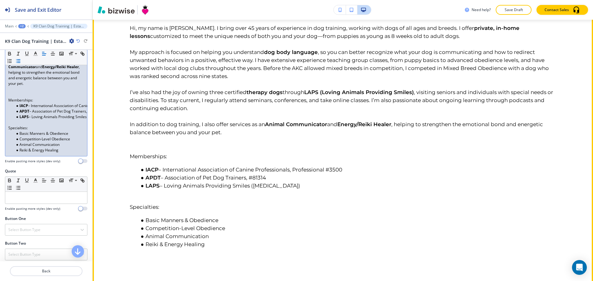
scroll to position [407, 0]
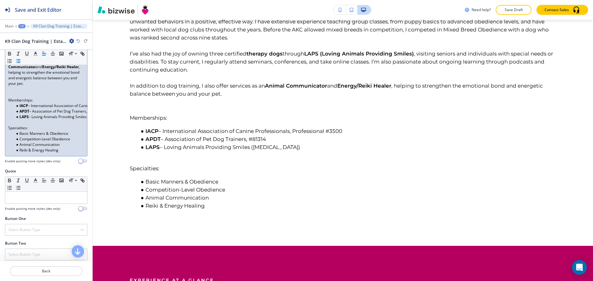
click at [52, 120] on li "LAPS – Loving Animals Providing Smiles ([MEDICAL_DATA])" at bounding box center [49, 117] width 70 height 6
drag, startPoint x: 37, startPoint y: 110, endPoint x: 2, endPoint y: 110, distance: 34.6
click at [2, 110] on div "Body Small Normal Large Huge Hi, my name is [PERSON_NAME]. I bring over 45 year…" at bounding box center [46, 9] width 92 height 320
click at [28, 98] on p at bounding box center [46, 95] width 76 height 6
drag, startPoint x: 38, startPoint y: 107, endPoint x: 13, endPoint y: 108, distance: 24.4
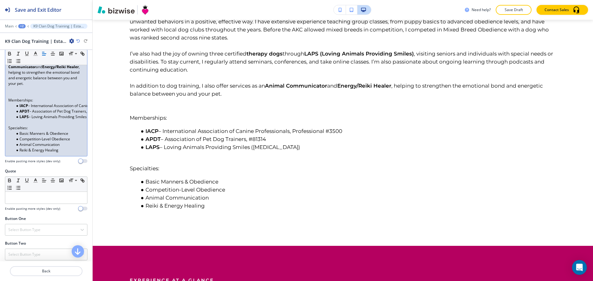
click at [9, 98] on p at bounding box center [46, 95] width 76 height 6
click at [35, 103] on p "Memberships:" at bounding box center [46, 101] width 76 height 6
drag, startPoint x: 38, startPoint y: 112, endPoint x: 9, endPoint y: 110, distance: 29.4
click at [7, 111] on div "Hi, my name is [PERSON_NAME]. I bring over 45 years of experience in dog traini…" at bounding box center [46, 14] width 82 height 284
click at [10, 52] on icon "button" at bounding box center [10, 54] width 6 height 6
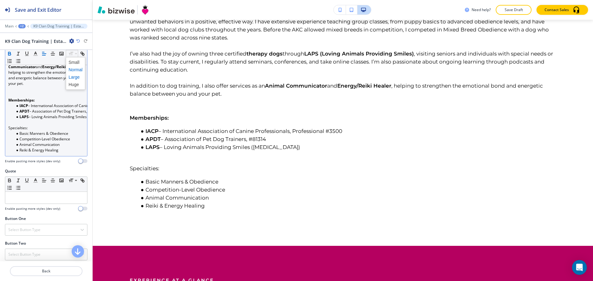
click at [72, 77] on span at bounding box center [76, 76] width 14 height 7
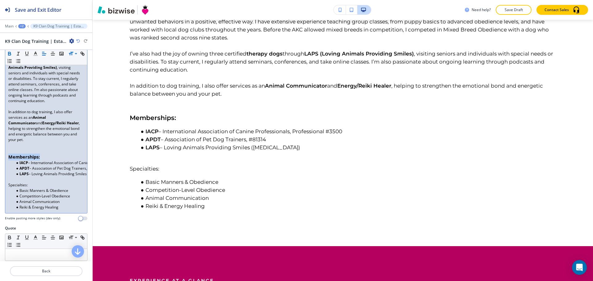
scroll to position [276, 0]
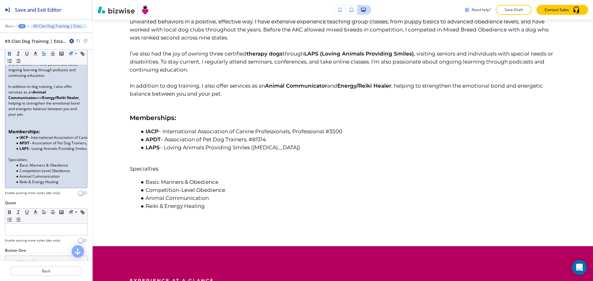
click at [30, 163] on p "Specialties:" at bounding box center [46, 160] width 76 height 6
drag, startPoint x: 31, startPoint y: 171, endPoint x: 6, endPoint y: 171, distance: 25.0
click at [6, 171] on div "Hi, my name is [PERSON_NAME]. I bring over 45 years of experience in dog traini…" at bounding box center [46, 45] width 82 height 285
click at [12, 53] on icon "button" at bounding box center [10, 54] width 6 height 6
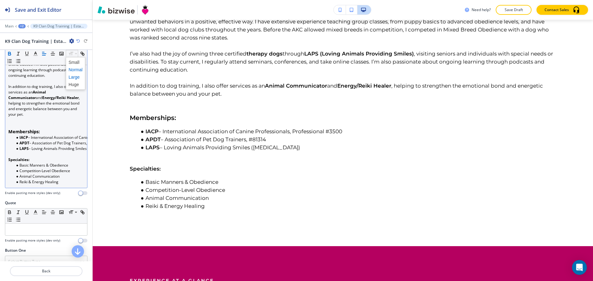
click at [77, 77] on span at bounding box center [76, 76] width 14 height 7
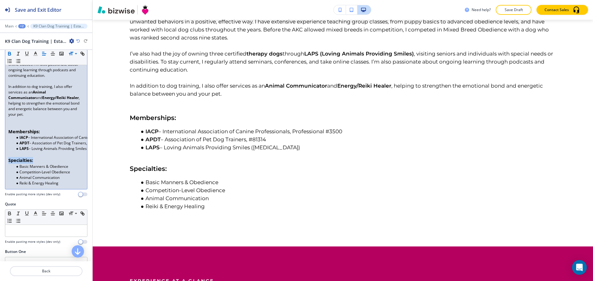
click at [62, 164] on p "Specialties:" at bounding box center [46, 160] width 76 height 7
click at [37, 157] on p at bounding box center [46, 155] width 76 height 6
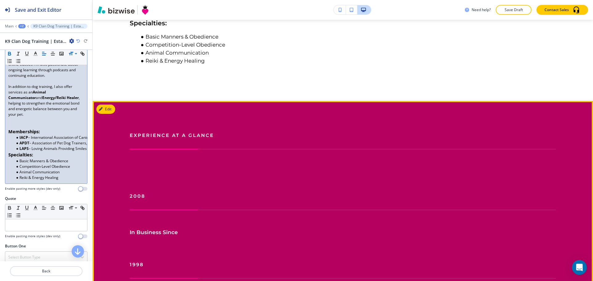
scroll to position [562, 0]
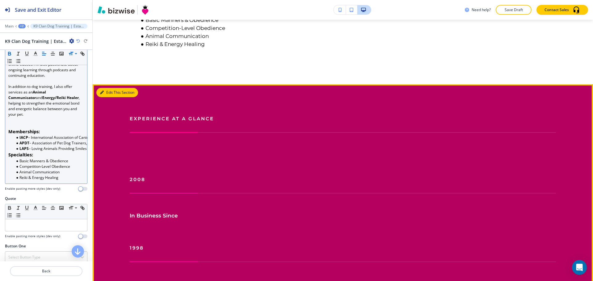
click at [103, 88] on button "Edit This Section" at bounding box center [117, 92] width 42 height 9
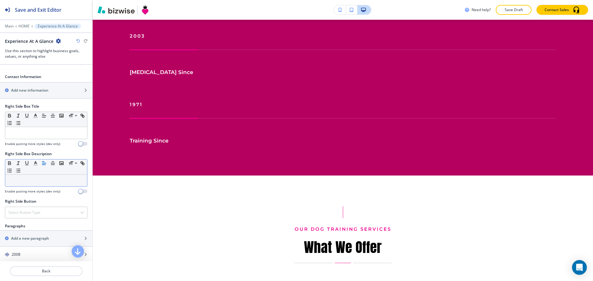
scroll to position [368, 0]
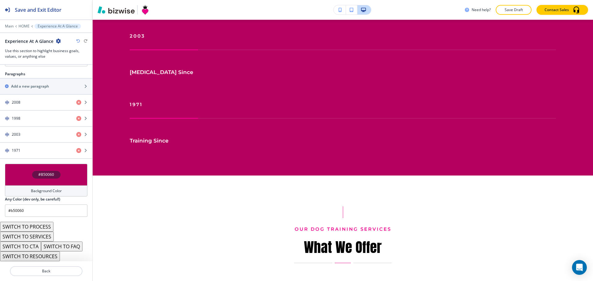
click at [38, 235] on button "SWITCH TO SERVICES" at bounding box center [27, 237] width 54 height 10
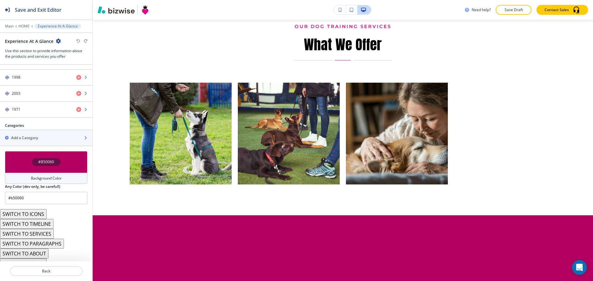
scroll to position [287, 0]
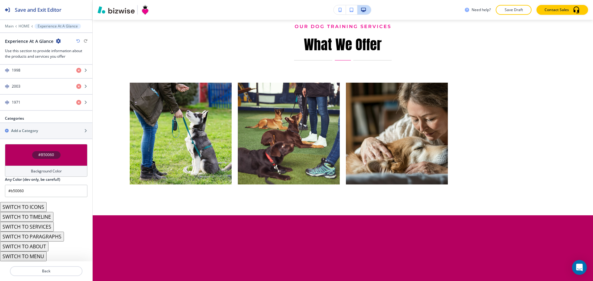
click at [42, 205] on button "SWITCH TO ICONS" at bounding box center [23, 207] width 47 height 10
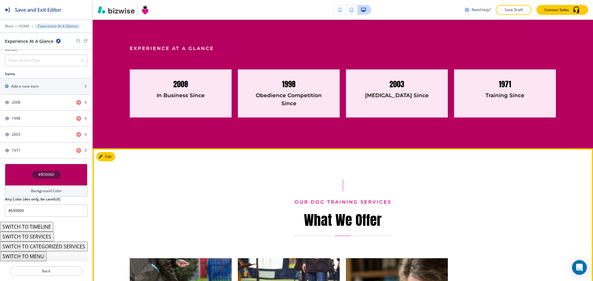
scroll to position [534, 0]
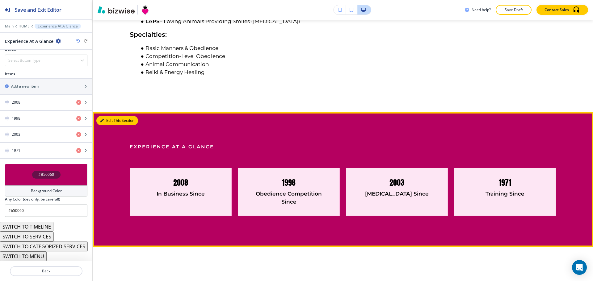
click at [114, 122] on button "Edit This Section" at bounding box center [117, 120] width 42 height 9
click at [107, 119] on button "Edit This Section" at bounding box center [117, 120] width 42 height 9
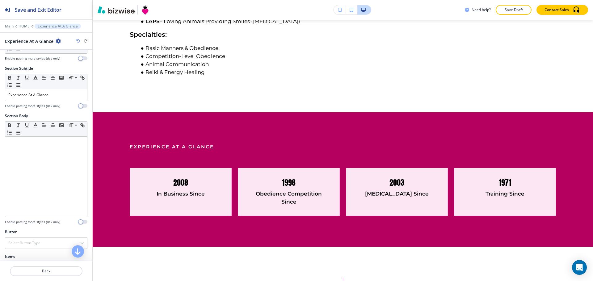
scroll to position [0, 0]
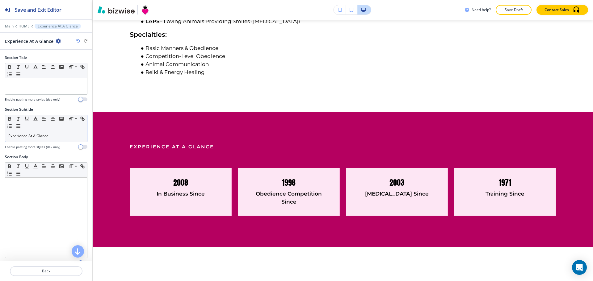
click at [52, 135] on p "Experience At A Glance" at bounding box center [46, 136] width 76 height 6
click at [53, 135] on p "Experience At A Glance" at bounding box center [46, 136] width 76 height 6
copy p "Experience At A Glance"
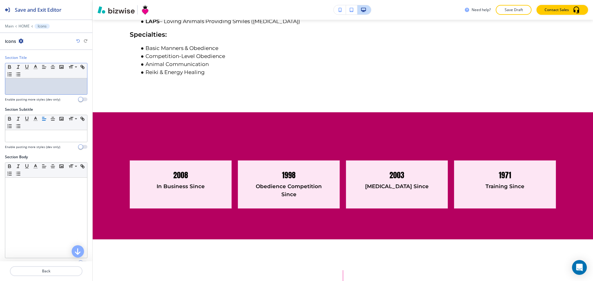
click at [55, 91] on div at bounding box center [46, 86] width 82 height 16
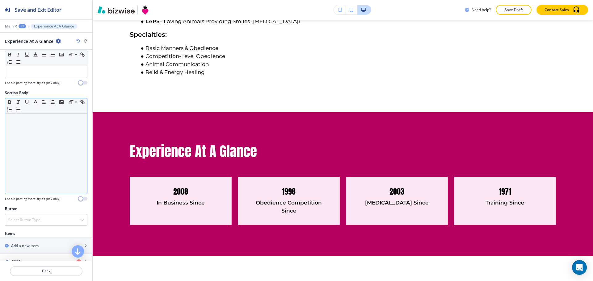
scroll to position [185, 0]
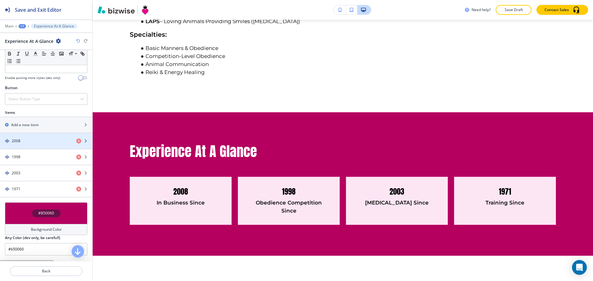
click at [45, 144] on div "button" at bounding box center [46, 146] width 92 height 5
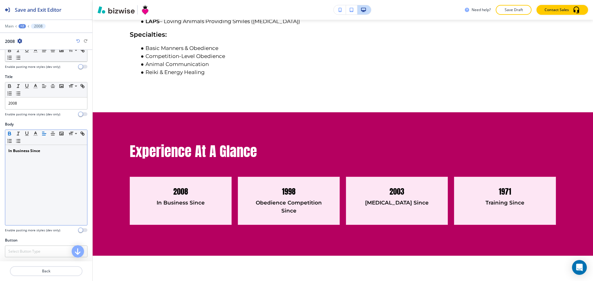
scroll to position [104, 0]
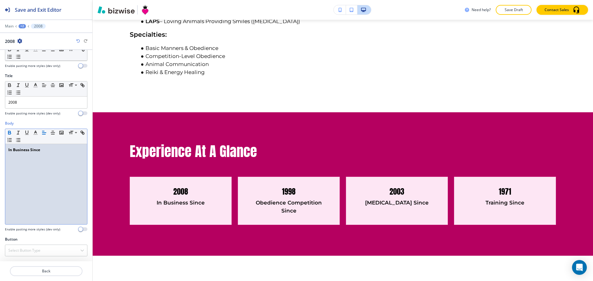
click at [49, 148] on p "In Business Since" at bounding box center [46, 150] width 76 height 6
copy strong "In Business Since"
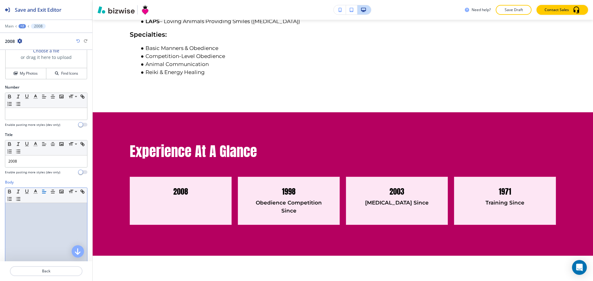
scroll to position [42, 0]
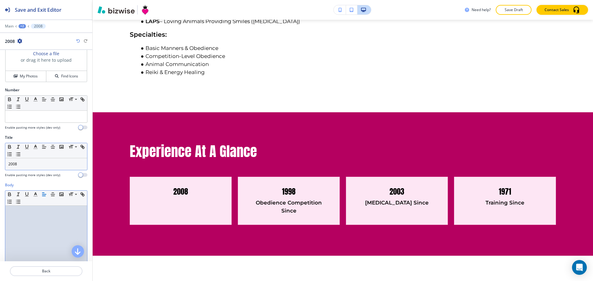
click at [44, 165] on p "2008" at bounding box center [46, 164] width 76 height 6
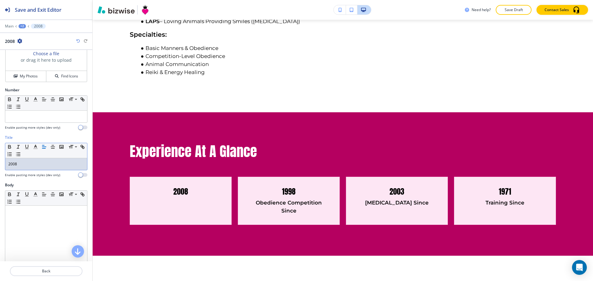
click at [44, 165] on p "2008" at bounding box center [46, 164] width 76 height 6
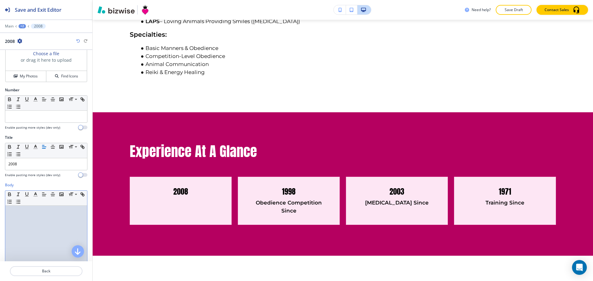
click at [36, 211] on p at bounding box center [46, 212] width 76 height 6
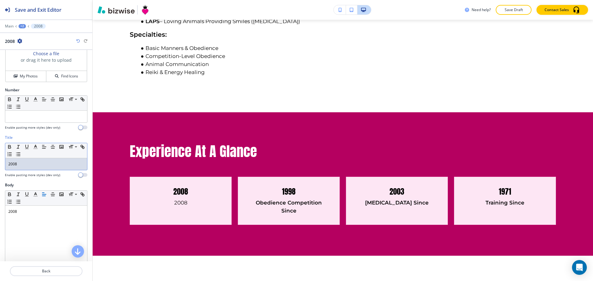
click at [44, 164] on p "2008" at bounding box center [46, 164] width 76 height 6
click at [24, 27] on div "+2" at bounding box center [22, 26] width 7 height 4
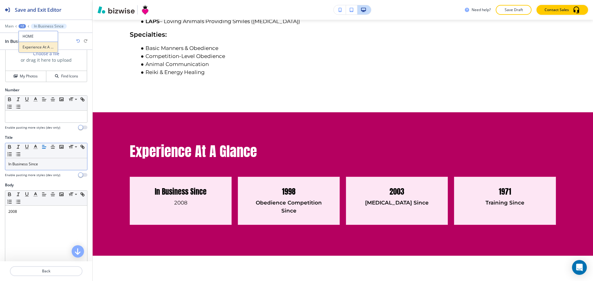
click at [29, 43] on button "Experience At A Glance" at bounding box center [39, 47] width 40 height 11
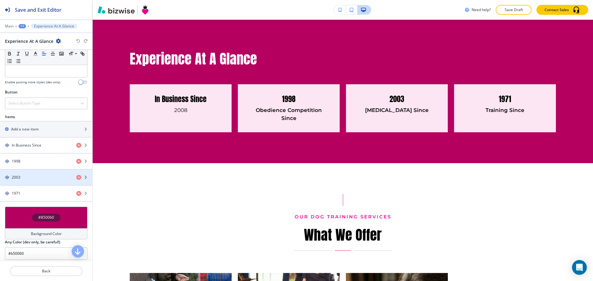
scroll to position [185, 0]
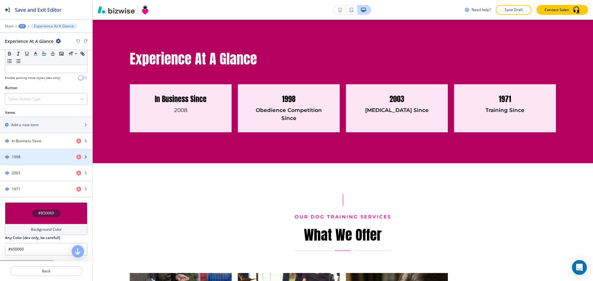
click at [44, 158] on div "1998" at bounding box center [35, 157] width 71 height 6
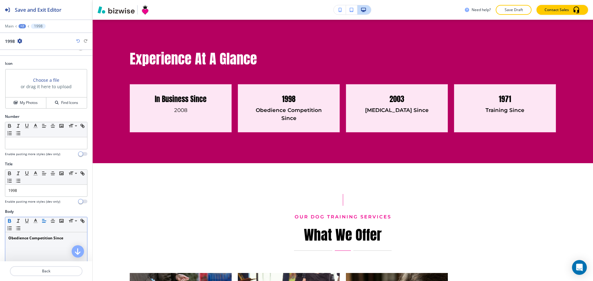
scroll to position [31, 0]
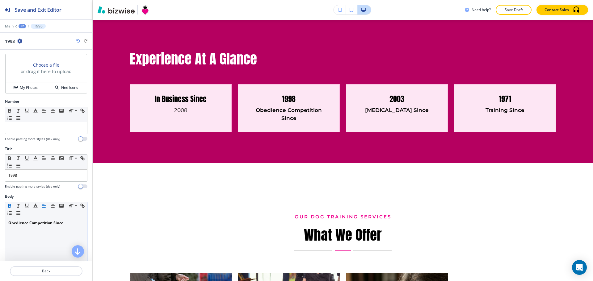
click at [69, 223] on p "Obedience Competition Since" at bounding box center [46, 223] width 76 height 6
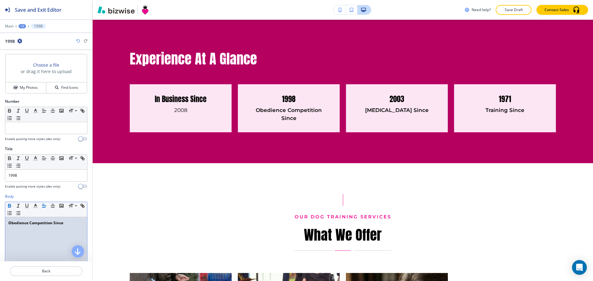
click at [69, 223] on p "Obedience Competition Since" at bounding box center [46, 223] width 76 height 6
copy strong "Obedience Competition Since"
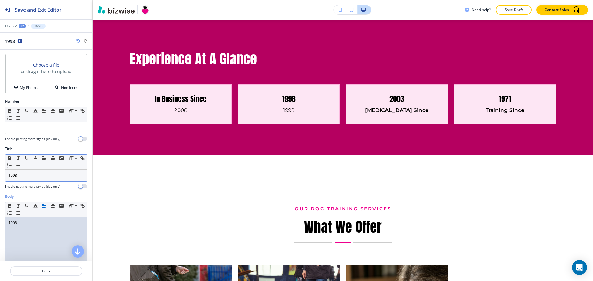
click at [37, 175] on p "1998" at bounding box center [46, 176] width 76 height 6
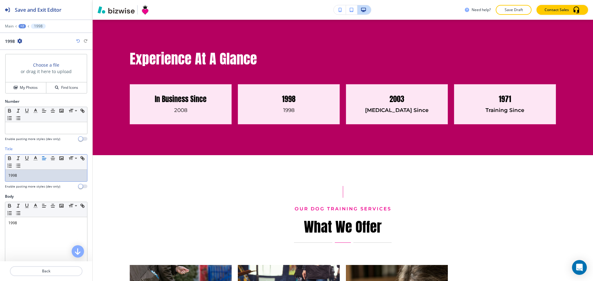
click at [37, 175] on p "1998" at bounding box center [46, 176] width 76 height 6
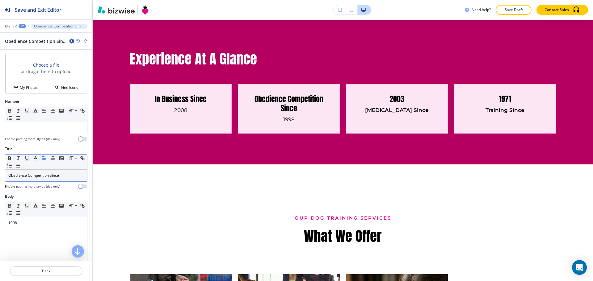
click at [22, 24] on div "+2" at bounding box center [22, 26] width 7 height 4
click at [29, 46] on p "Experience At A Glance" at bounding box center [38, 47] width 31 height 6
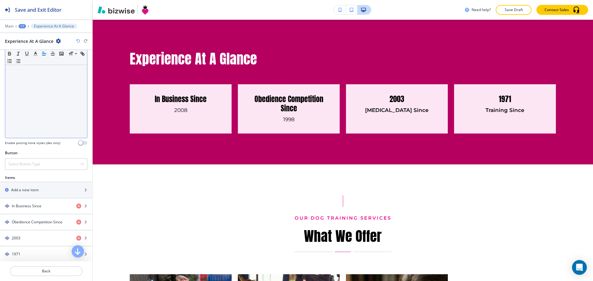
scroll to position [154, 0]
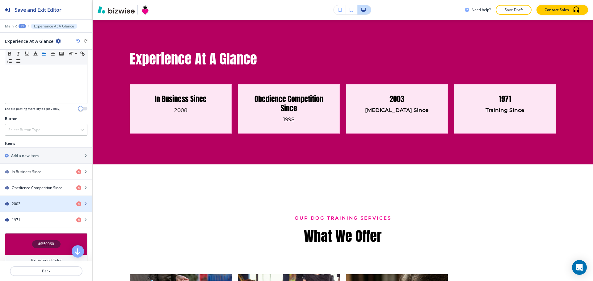
click at [48, 197] on div "button" at bounding box center [46, 198] width 92 height 5
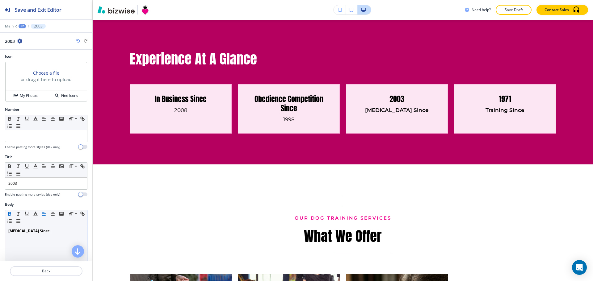
scroll to position [62, 0]
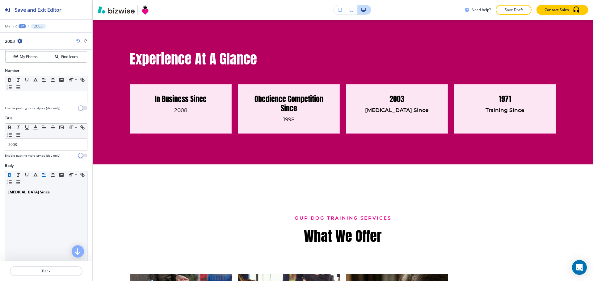
click at [44, 197] on div "[MEDICAL_DATA] Since" at bounding box center [46, 226] width 82 height 80
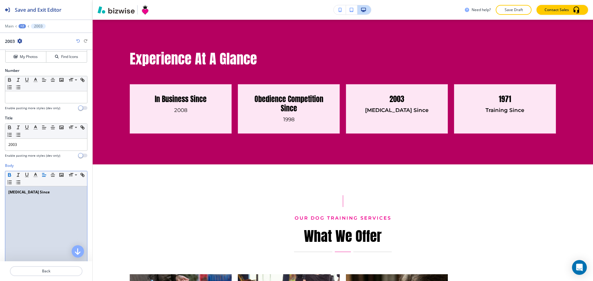
click at [44, 197] on div "[MEDICAL_DATA] Since" at bounding box center [46, 226] width 82 height 80
copy strong "[MEDICAL_DATA] Since"
click at [48, 140] on div "2003" at bounding box center [46, 145] width 82 height 12
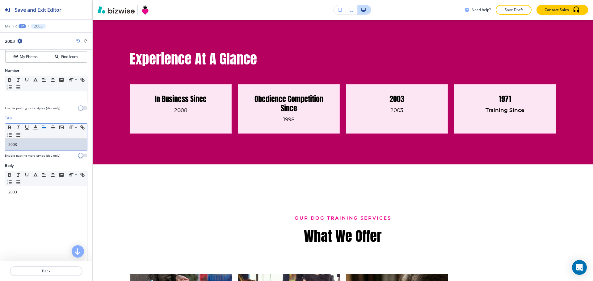
click at [48, 143] on p "2003" at bounding box center [46, 145] width 76 height 6
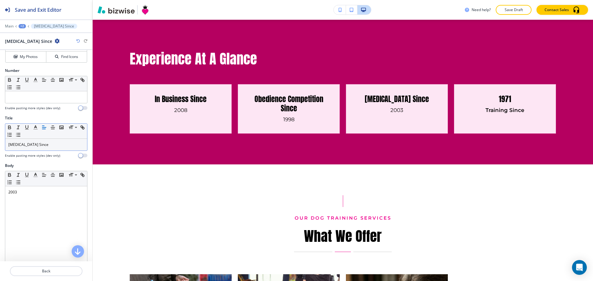
drag, startPoint x: 23, startPoint y: 25, endPoint x: 25, endPoint y: 28, distance: 3.5
click at [23, 25] on div "+2" at bounding box center [22, 26] width 7 height 4
click at [33, 46] on p "Experience At A Glance" at bounding box center [38, 47] width 31 height 6
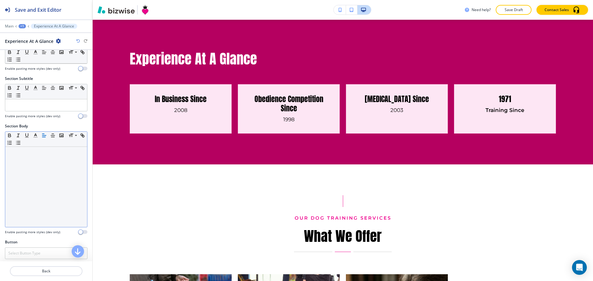
scroll to position [154, 0]
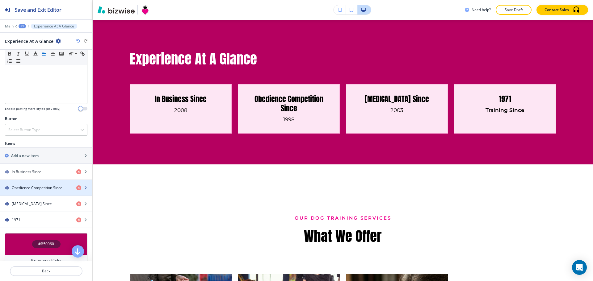
click at [45, 192] on div "button" at bounding box center [46, 193] width 92 height 5
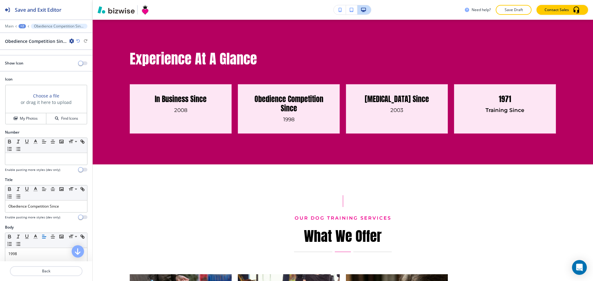
click at [20, 23] on div at bounding box center [46, 22] width 92 height 4
click at [23, 25] on div "+2" at bounding box center [22, 26] width 7 height 4
click at [34, 45] on p "Experience At A Glance" at bounding box center [38, 47] width 31 height 6
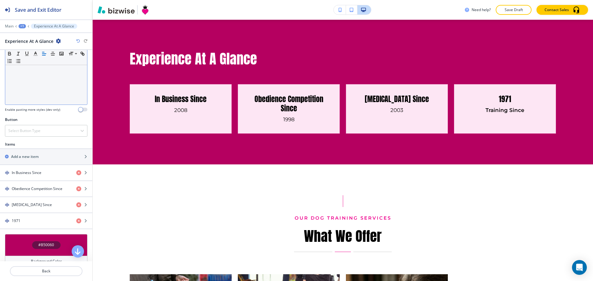
scroll to position [185, 0]
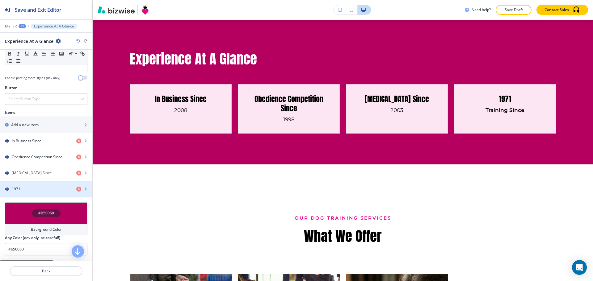
click at [54, 188] on div "1971" at bounding box center [35, 189] width 71 height 6
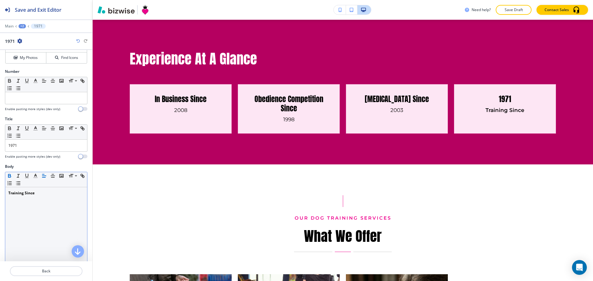
scroll to position [62, 0]
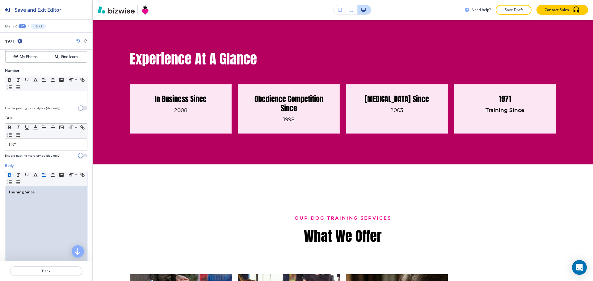
click at [43, 193] on p "Training Since" at bounding box center [46, 192] width 76 height 6
copy strong "Training Since"
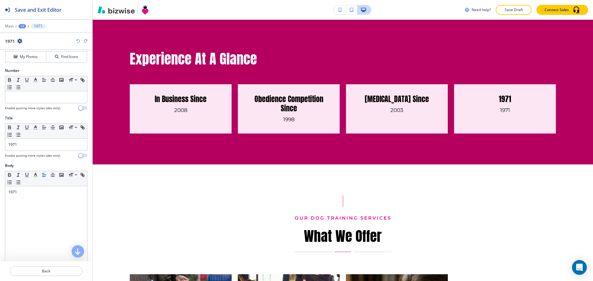
click at [36, 151] on div at bounding box center [46, 152] width 82 height 2
click at [37, 148] on div "1971" at bounding box center [46, 145] width 82 height 12
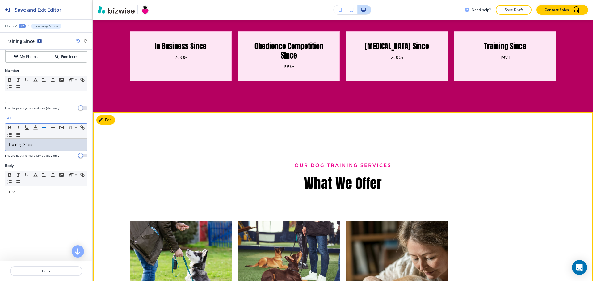
scroll to position [688, 0]
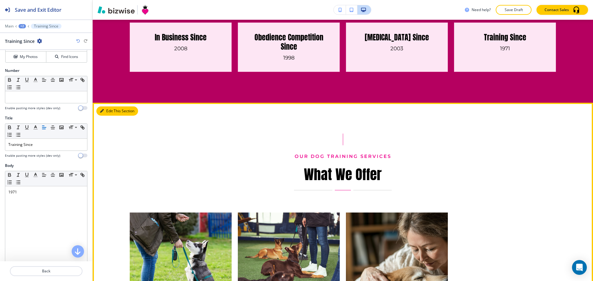
click at [102, 109] on button "Edit This Section" at bounding box center [117, 110] width 42 height 9
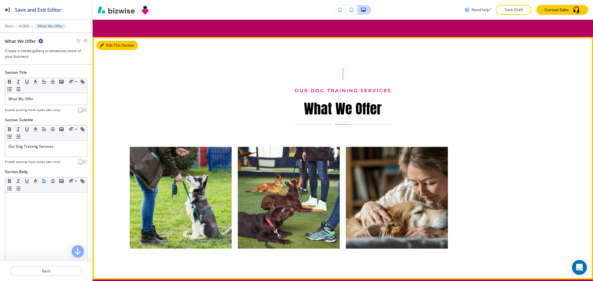
scroll to position [771, 0]
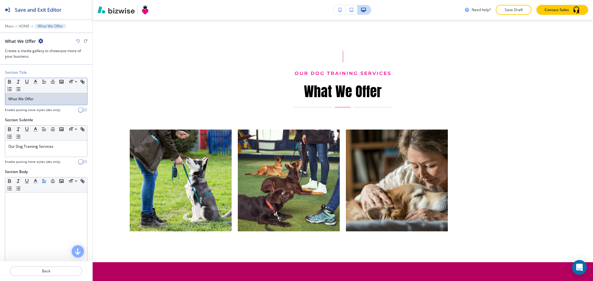
click at [49, 99] on p "What We Offer" at bounding box center [46, 99] width 76 height 6
copy p "What We Offer"
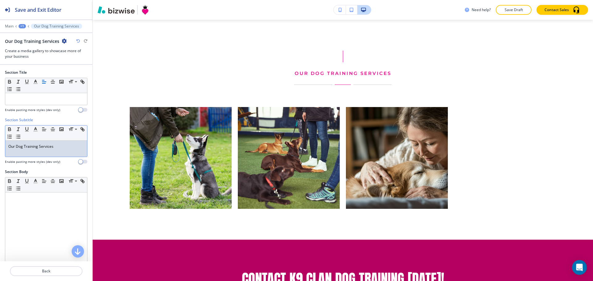
click at [61, 143] on div "Our Dog Training Services" at bounding box center [46, 149] width 82 height 16
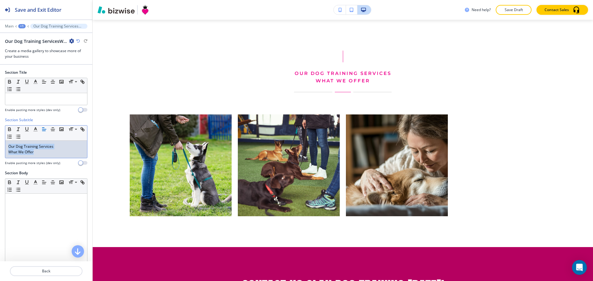
drag, startPoint x: 55, startPoint y: 148, endPoint x: -14, endPoint y: 148, distance: 68.8
click at [0, 0] on html "Save and Exit Editor Main +1 Our Dog Training ServicesWhat We Offer Our Dog Tra…" at bounding box center [296, 0] width 593 height 0
click at [43, 148] on p "Our Dog Training Services" at bounding box center [46, 147] width 76 height 6
click at [55, 147] on p "Our Dog Training Services" at bounding box center [46, 147] width 76 height 6
drag, startPoint x: 56, startPoint y: 146, endPoint x: -2, endPoint y: 146, distance: 58.0
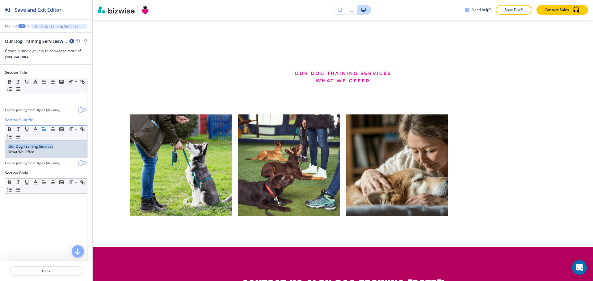
click at [0, 0] on html "Save and Exit Editor Main +1 Our Dog Training ServicesWhat We Offer Our Dog Tra…" at bounding box center [296, 0] width 593 height 0
click at [9, 149] on p "What We Offer" at bounding box center [46, 152] width 76 height 6
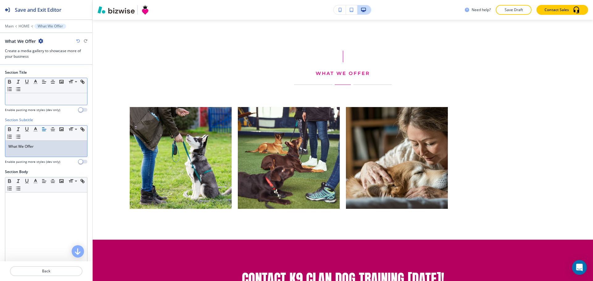
click at [38, 100] on p at bounding box center [46, 99] width 76 height 6
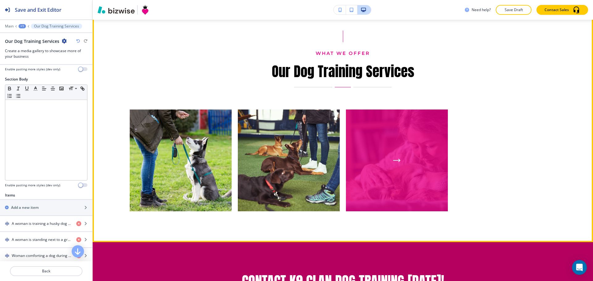
scroll to position [802, 0]
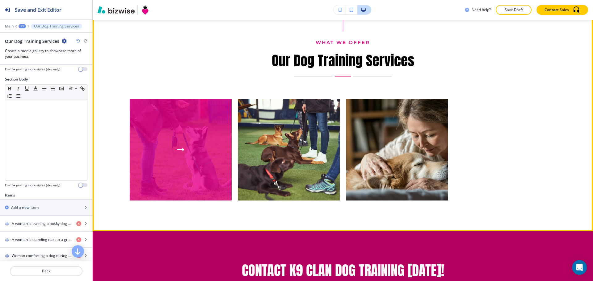
click at [186, 143] on div "button" at bounding box center [181, 150] width 102 height 102
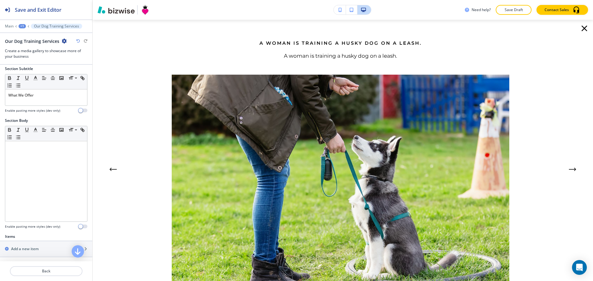
scroll to position [0, 0]
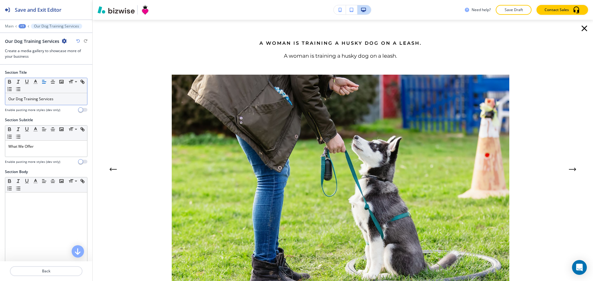
click at [579, 28] on icon "button" at bounding box center [584, 28] width 10 height 10
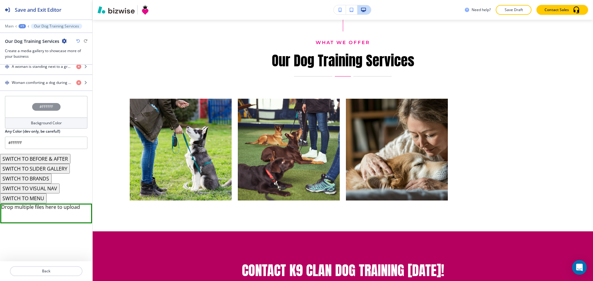
scroll to position [277, 0]
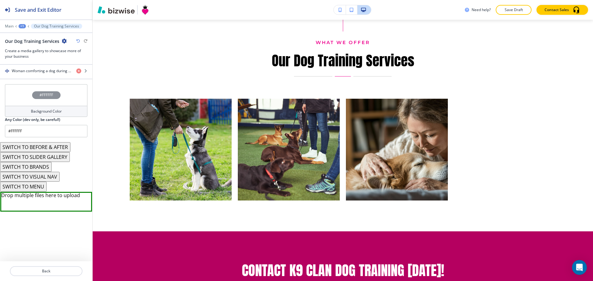
click at [46, 177] on button "SWITCH TO VISUAL NAV" at bounding box center [30, 177] width 60 height 10
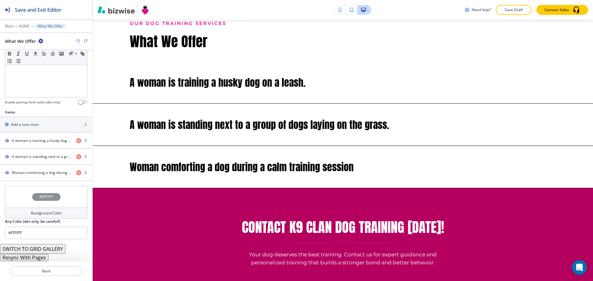
scroll to position [161, 0]
click at [46, 247] on button "SWITCH TO GRID GALLERY" at bounding box center [32, 249] width 65 height 10
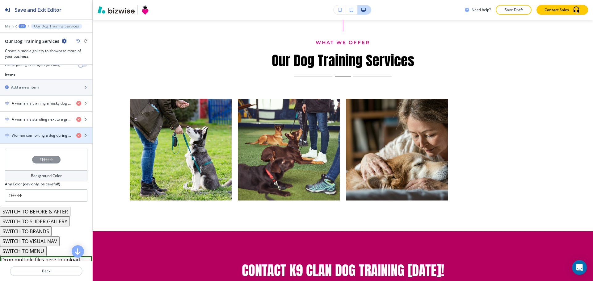
scroll to position [277, 0]
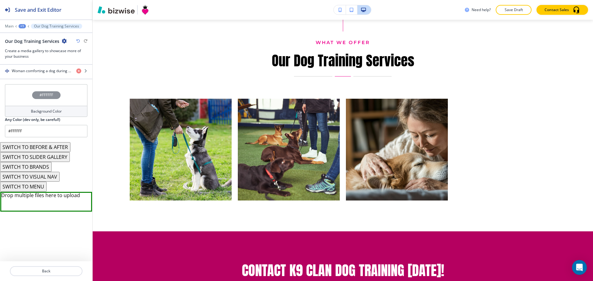
click at [43, 186] on button "SWITCH TO MENU" at bounding box center [23, 187] width 47 height 10
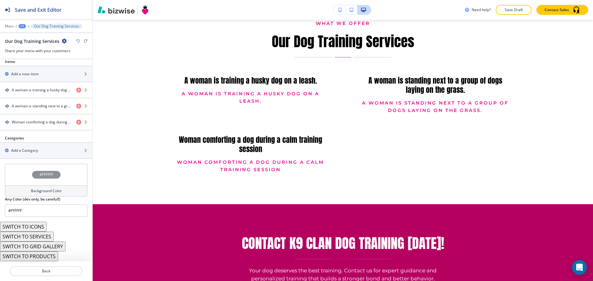
scroll to position [221, 0]
click at [46, 259] on button "SWITCH TO PRODUCTS" at bounding box center [29, 257] width 58 height 10
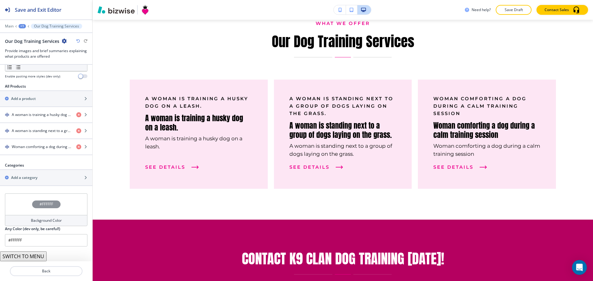
scroll to position [202, 0]
click at [50, 118] on div "button" at bounding box center [46, 120] width 92 height 5
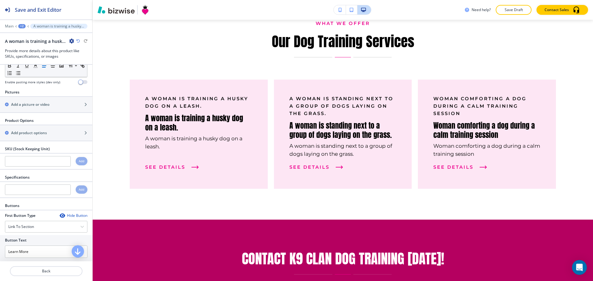
scroll to position [0, 0]
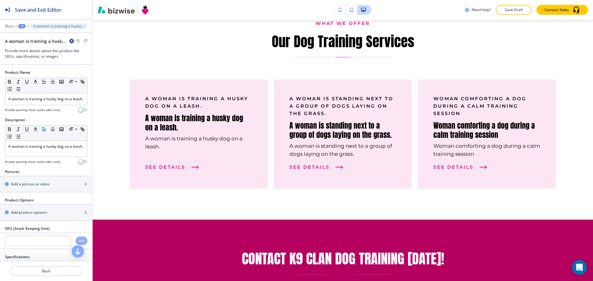
click at [20, 25] on div "+2" at bounding box center [21, 26] width 7 height 4
click at [31, 44] on button "Our Dog Training Services" at bounding box center [38, 47] width 40 height 11
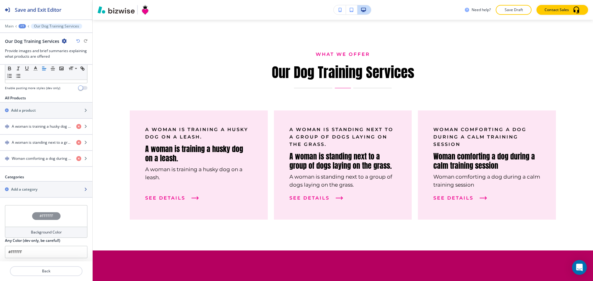
scroll to position [202, 0]
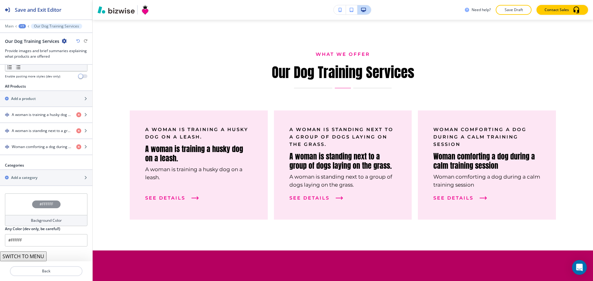
click at [34, 255] on button "SWITCH TO MENU" at bounding box center [23, 257] width 47 height 10
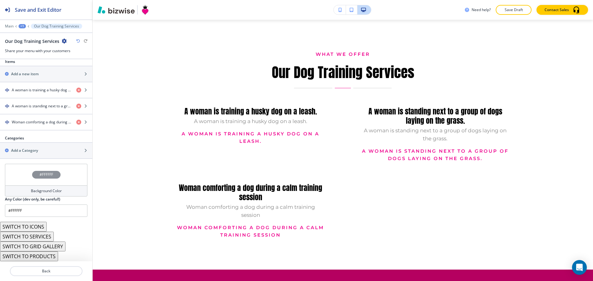
click at [46, 237] on button "SWITCH TO SERVICES" at bounding box center [27, 237] width 54 height 10
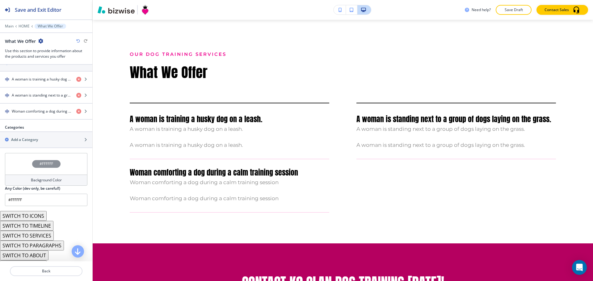
scroll to position [271, 0]
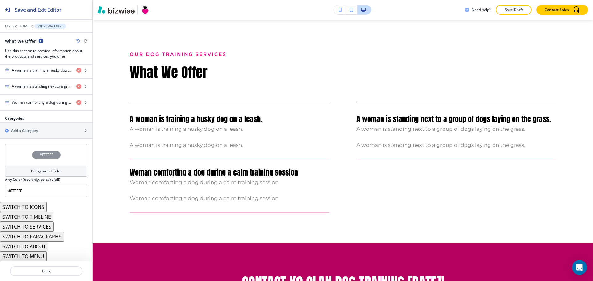
click at [49, 227] on button "SWITCH TO SERVICES" at bounding box center [27, 227] width 54 height 10
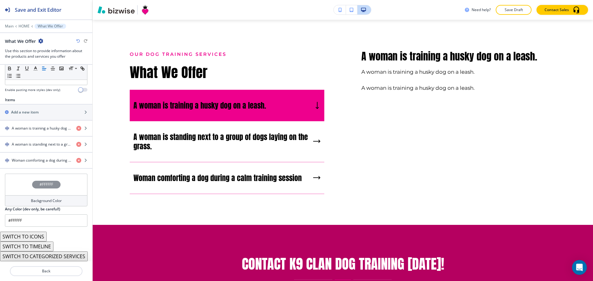
scroll to position [188, 0]
click at [56, 130] on h4 "A woman is training a husky dog on a leash." at bounding box center [42, 129] width 60 height 6
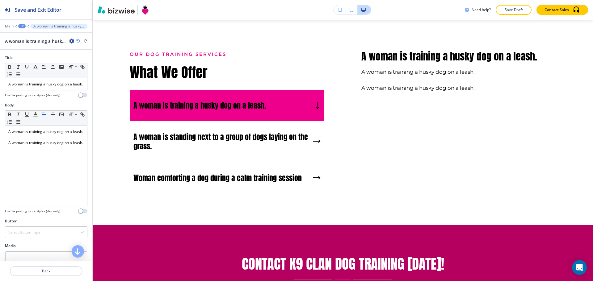
scroll to position [802, 0]
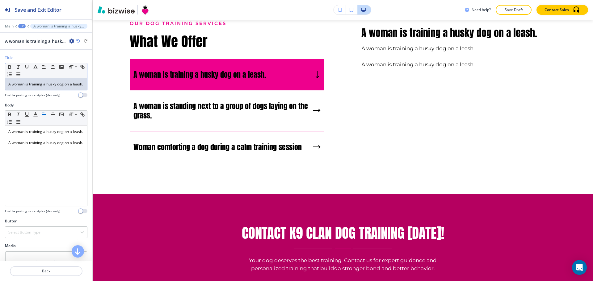
click at [42, 83] on p "A woman is training a husky dog on a leash." at bounding box center [46, 84] width 76 height 6
click at [43, 83] on p "A woman is training a husky dog on a leash." at bounding box center [46, 84] width 76 height 6
click at [44, 84] on p "A woman is training a husky dog on a leash." at bounding box center [46, 84] width 76 height 6
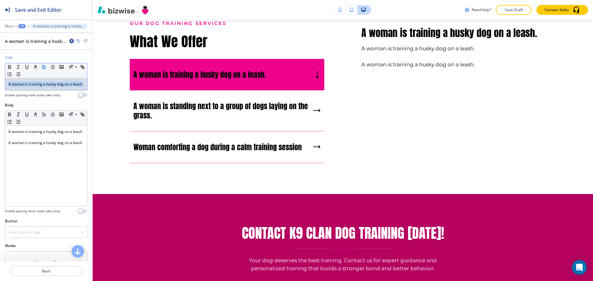
click at [44, 84] on p "A woman is training a husky dog on a leash." at bounding box center [46, 84] width 76 height 6
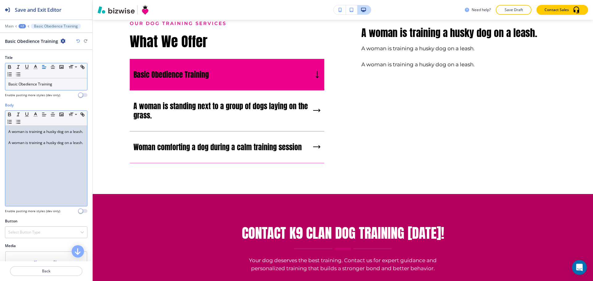
click at [26, 159] on div "A woman is training a husky dog on a leash. A woman is training a husky dog on …" at bounding box center [46, 166] width 82 height 80
drag, startPoint x: 45, startPoint y: 165, endPoint x: -1, endPoint y: 131, distance: 56.5
click at [0, 0] on html "Save and Exit Editor Main +2 Basic Obedience Training Basic Obedience Training …" at bounding box center [296, 0] width 593 height 0
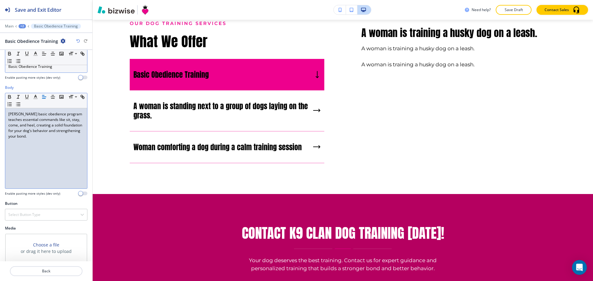
scroll to position [35, 0]
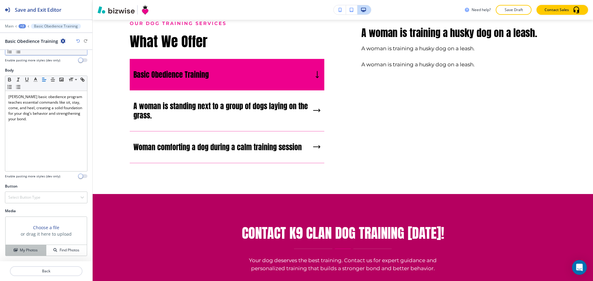
click at [35, 248] on h4 "My Photos" at bounding box center [29, 250] width 18 height 6
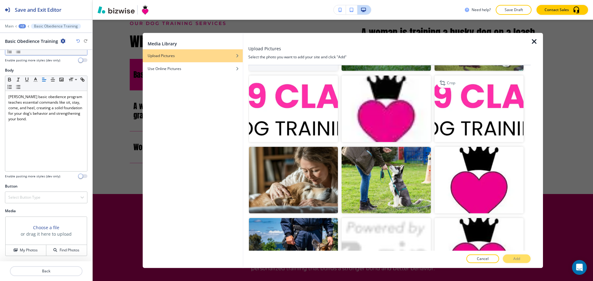
scroll to position [123, 0]
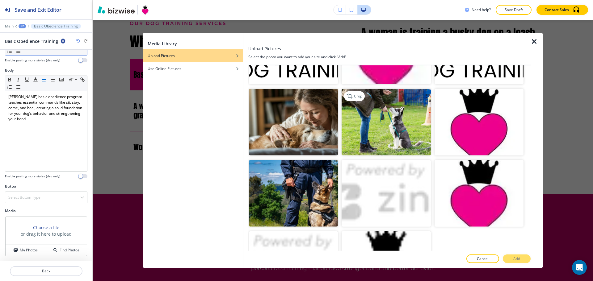
click at [378, 121] on img "button" at bounding box center [385, 122] width 89 height 67
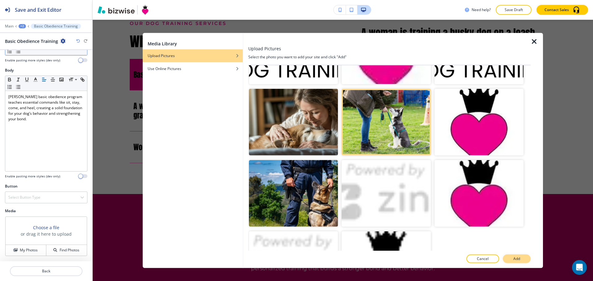
click at [522, 257] on button "Add" at bounding box center [516, 259] width 28 height 9
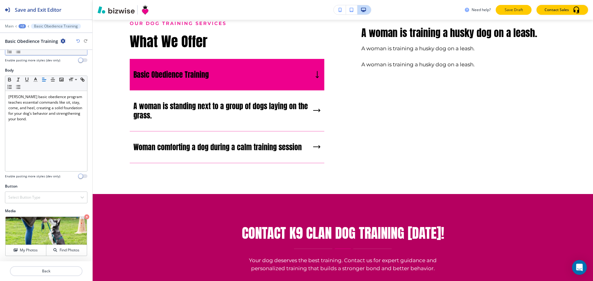
click at [506, 12] on p "Save Draft" at bounding box center [513, 10] width 20 height 6
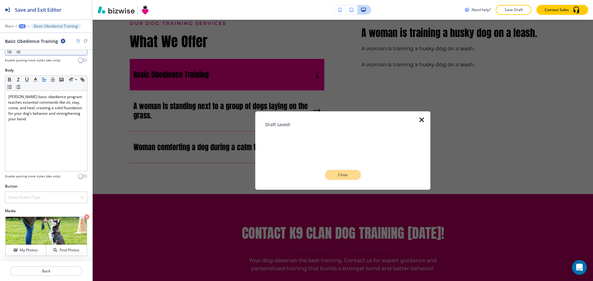
click at [333, 173] on p "Close" at bounding box center [343, 175] width 20 height 6
